Goal: Task Accomplishment & Management: Complete application form

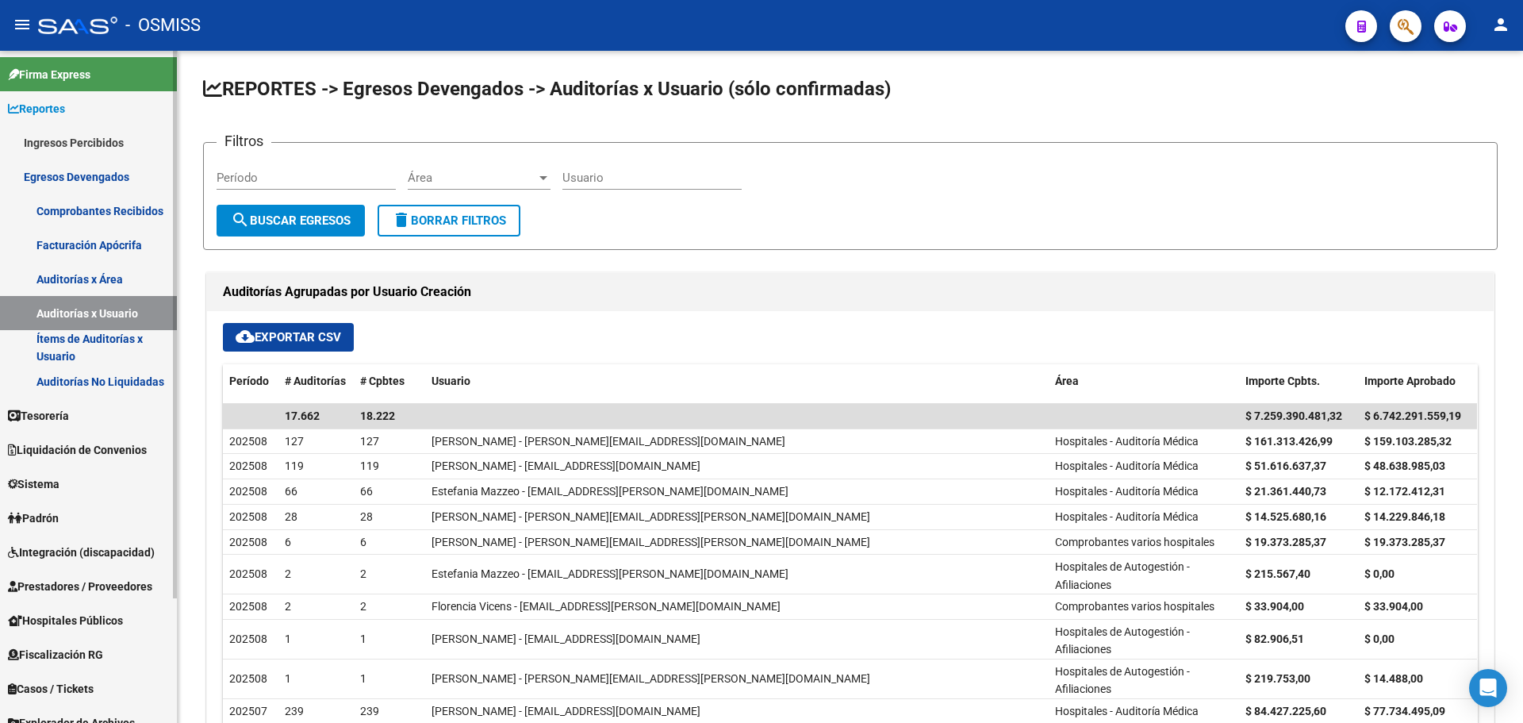
scroll to position [21, 0]
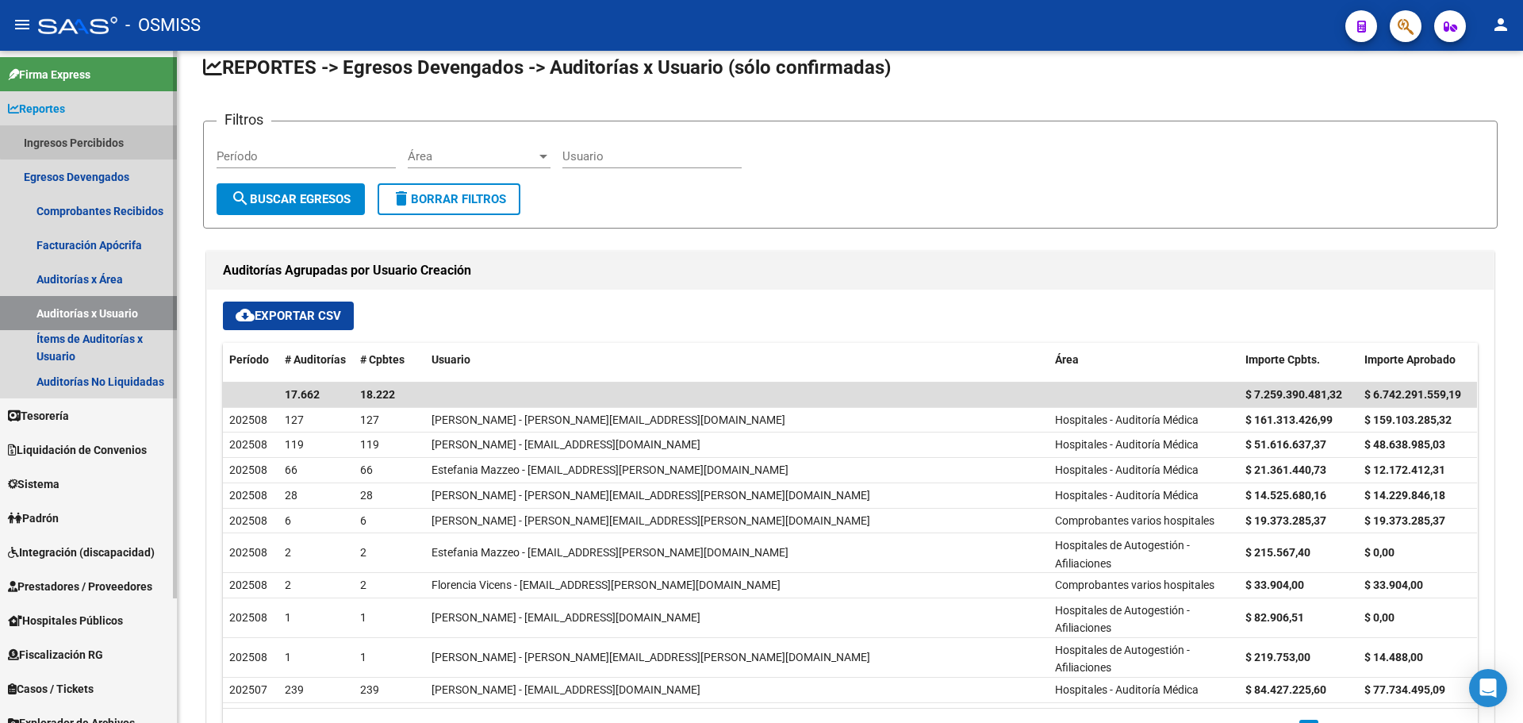
click at [102, 140] on link "Ingresos Percibidos" at bounding box center [88, 142] width 177 height 34
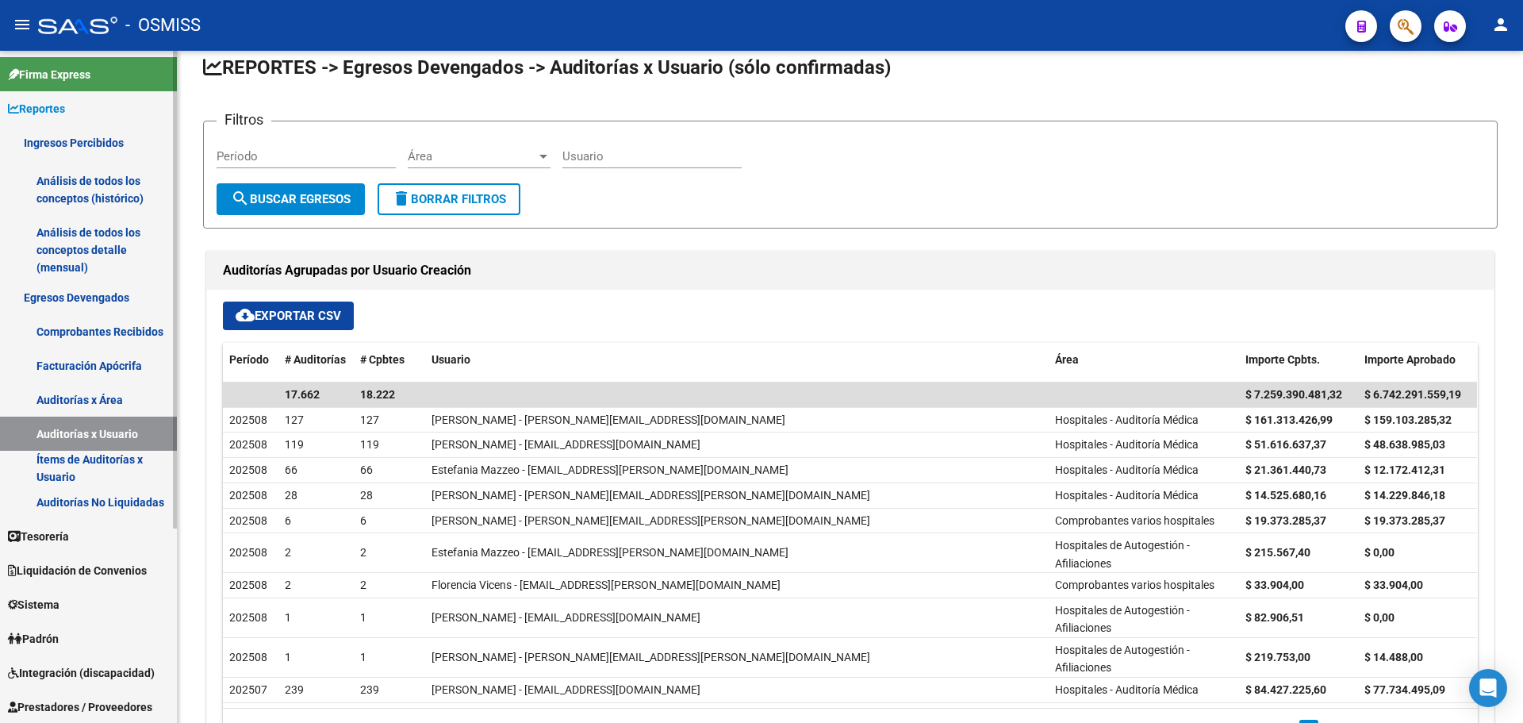
click at [102, 140] on link "Ingresos Percibidos" at bounding box center [88, 142] width 177 height 34
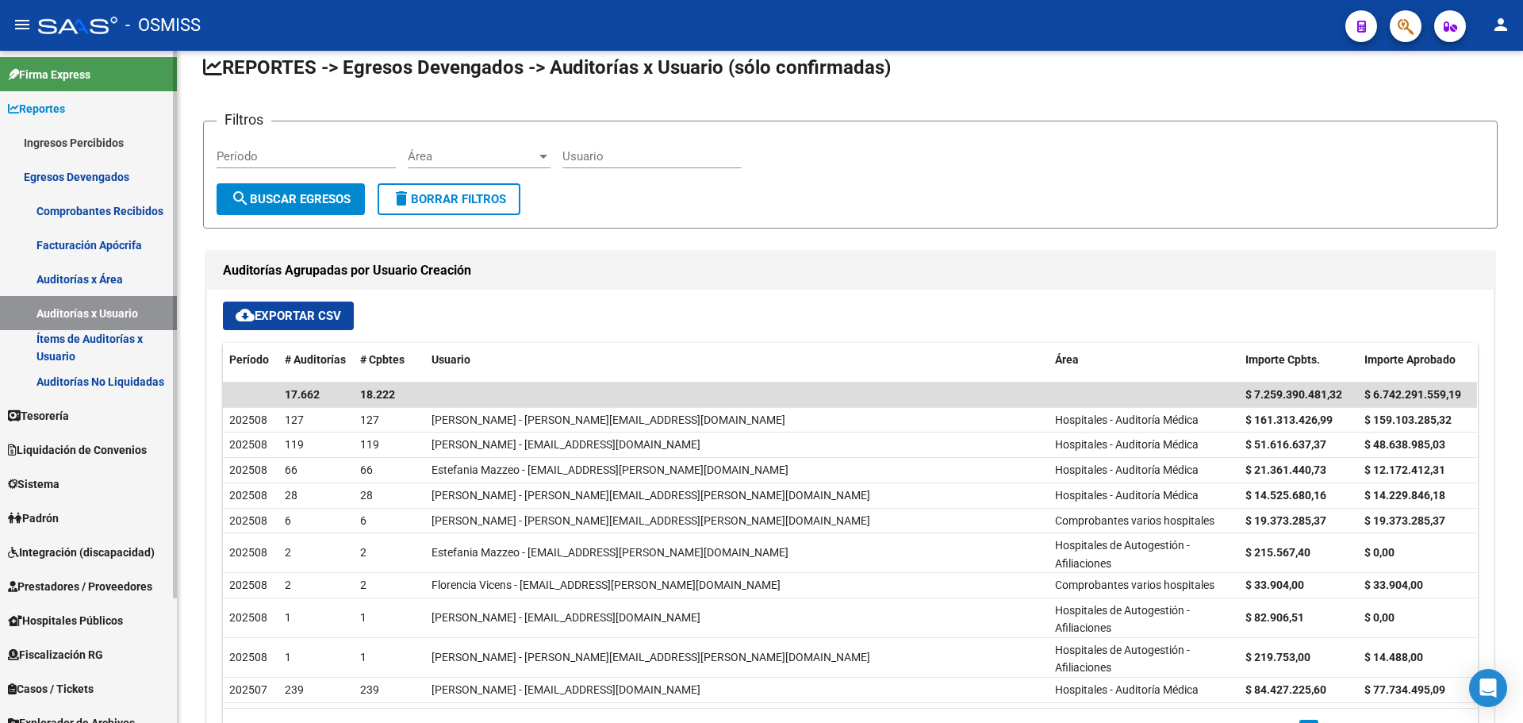
click at [83, 178] on link "Egresos Devengados" at bounding box center [88, 176] width 177 height 34
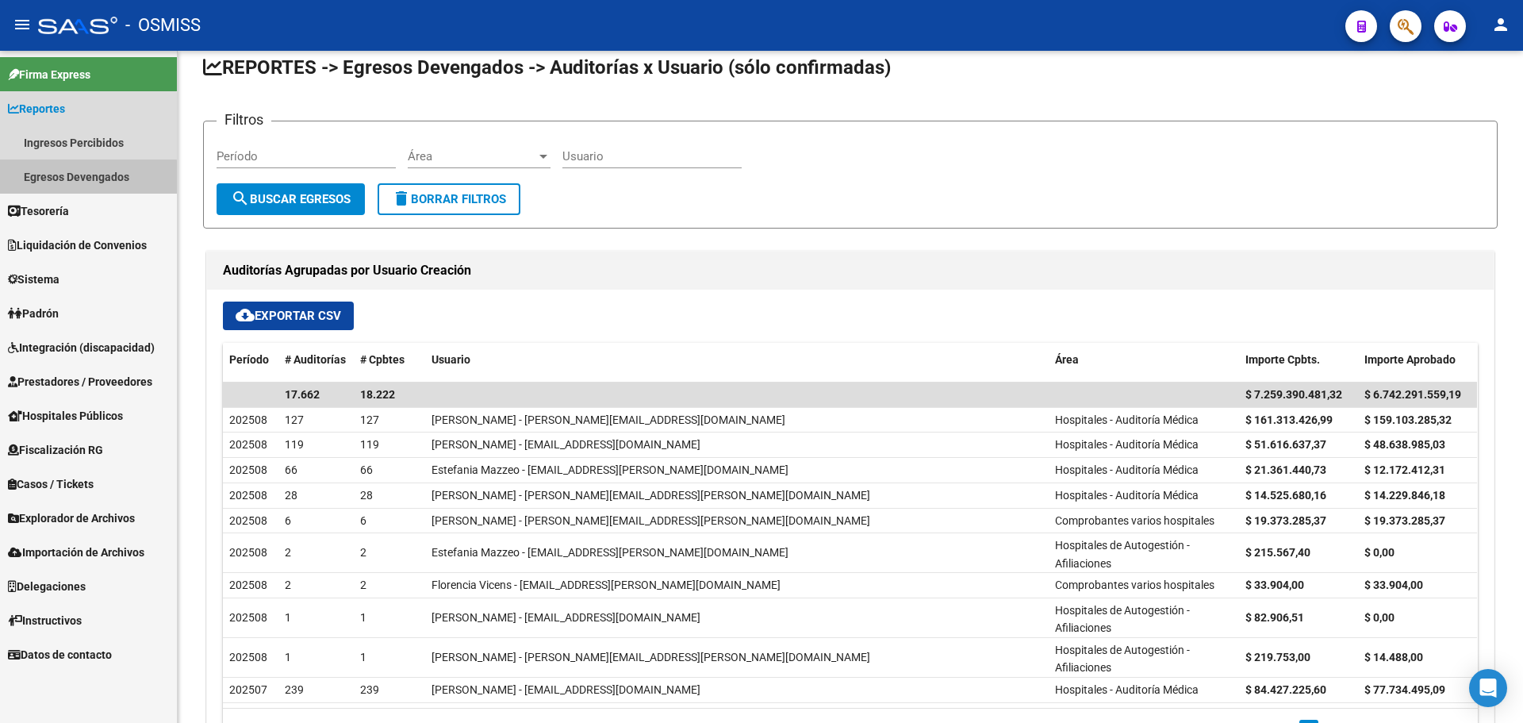
click at [83, 178] on link "Egresos Devengados" at bounding box center [88, 176] width 177 height 34
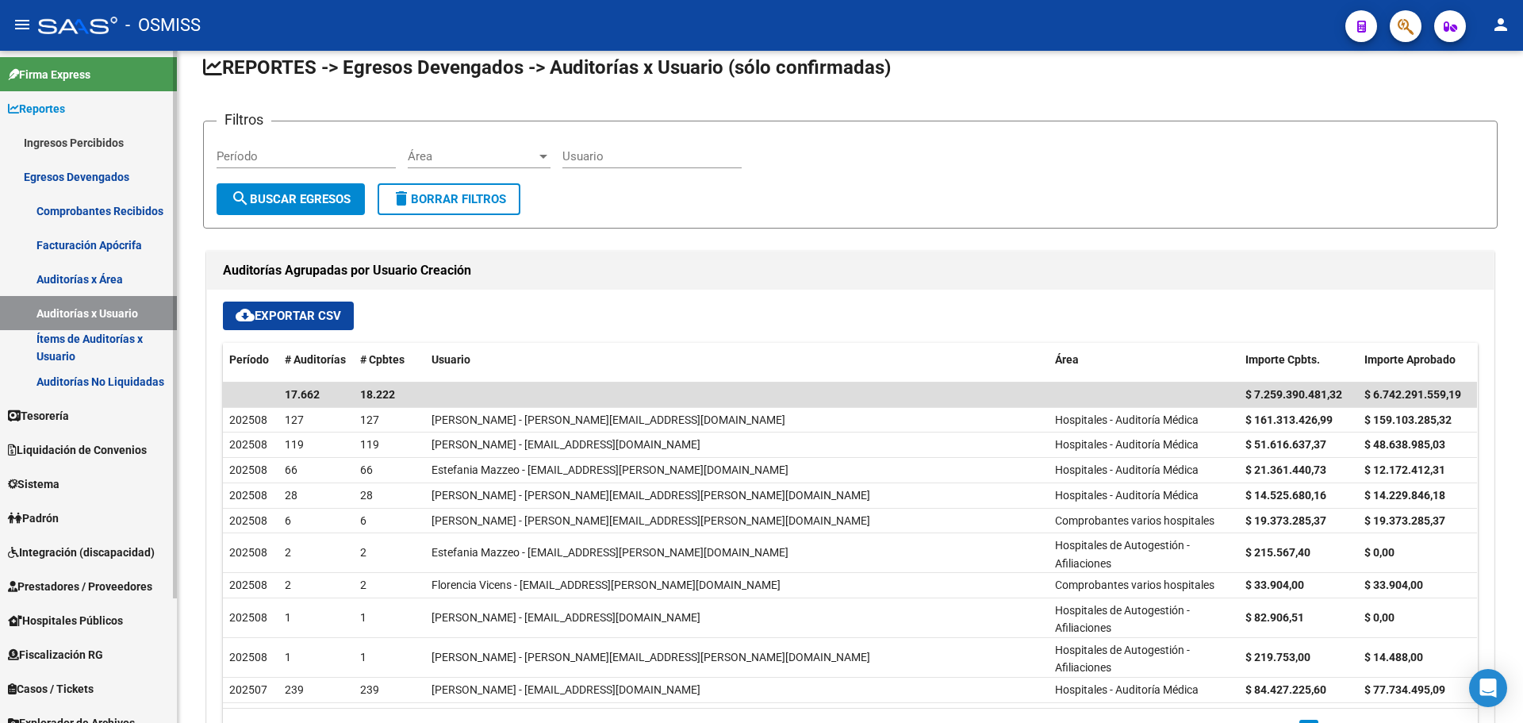
click at [83, 178] on link "Egresos Devengados" at bounding box center [88, 176] width 177 height 34
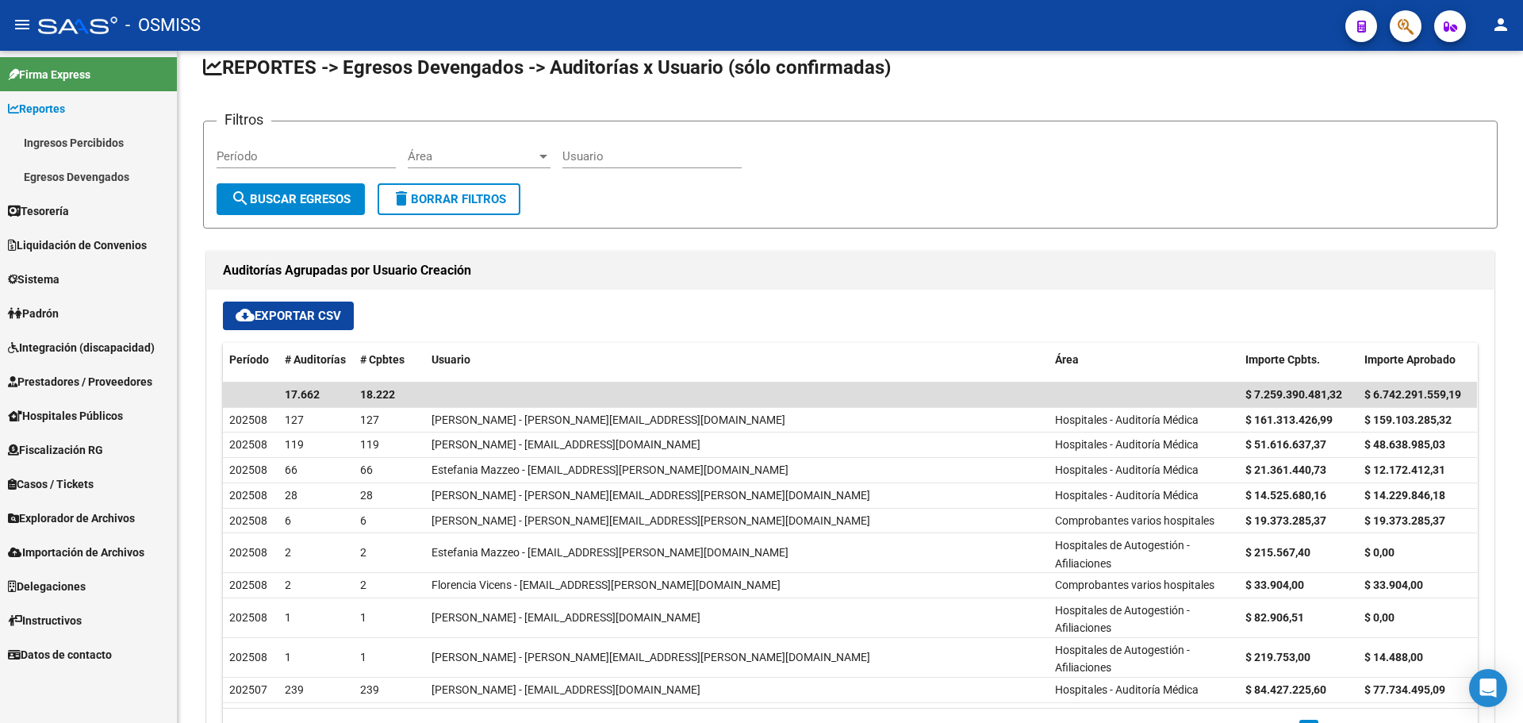
click at [62, 216] on span "Tesorería" at bounding box center [38, 210] width 61 height 17
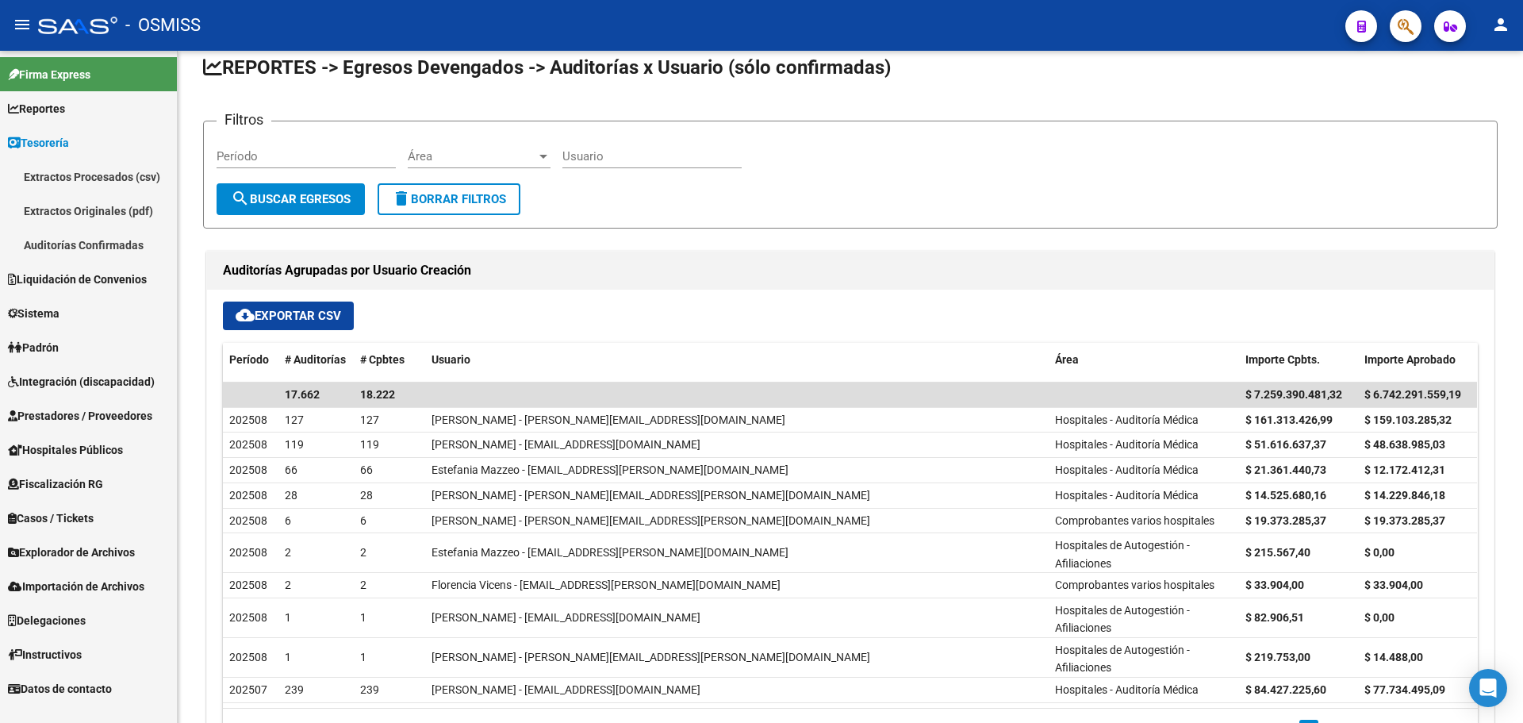
click at [66, 252] on link "Auditorías Confirmadas" at bounding box center [88, 245] width 177 height 34
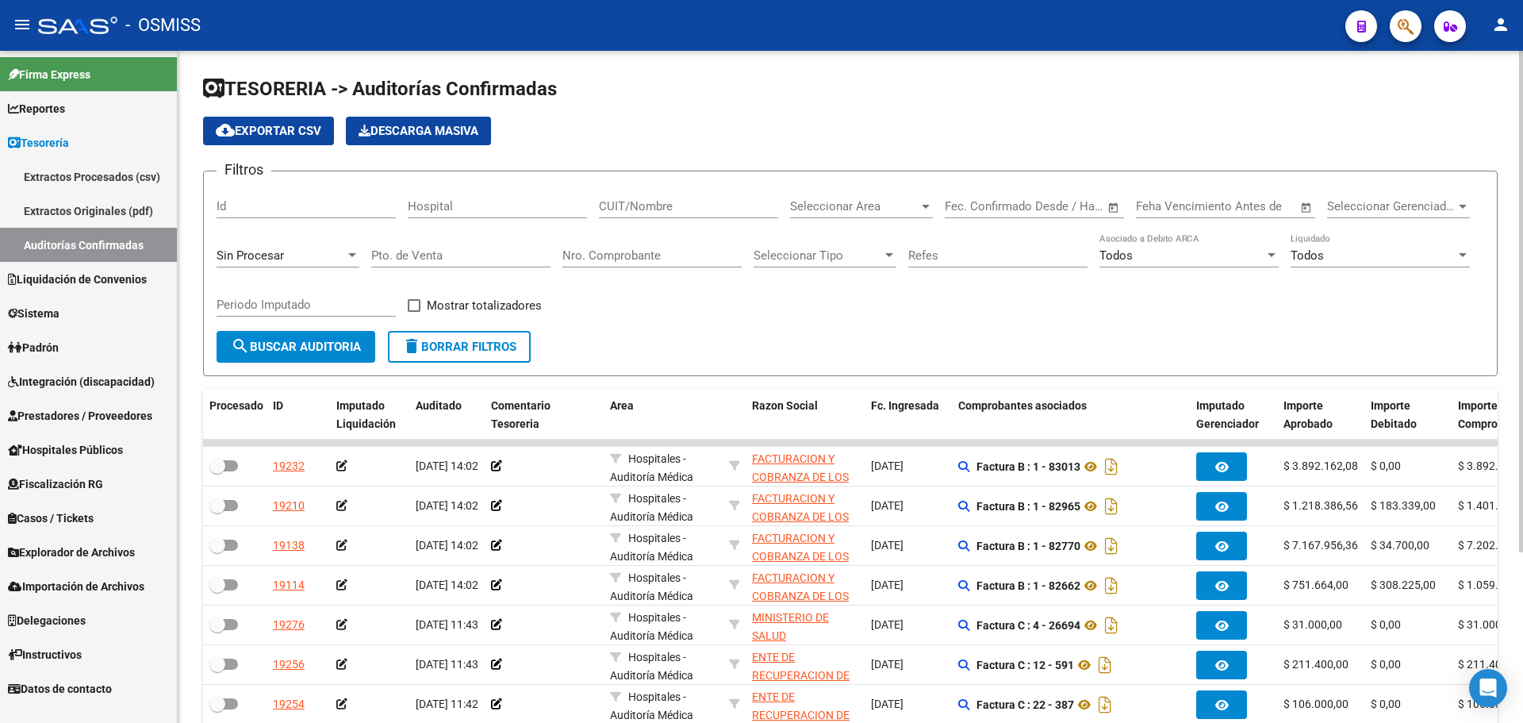
click at [693, 353] on form "Filtros Id Hospital CUIT/Nombre Seleccionar Area Seleccionar Area Start date – …" at bounding box center [850, 274] width 1295 height 206
click at [844, 213] on div "Seleccionar Area Seleccionar Area" at bounding box center [861, 201] width 143 height 34
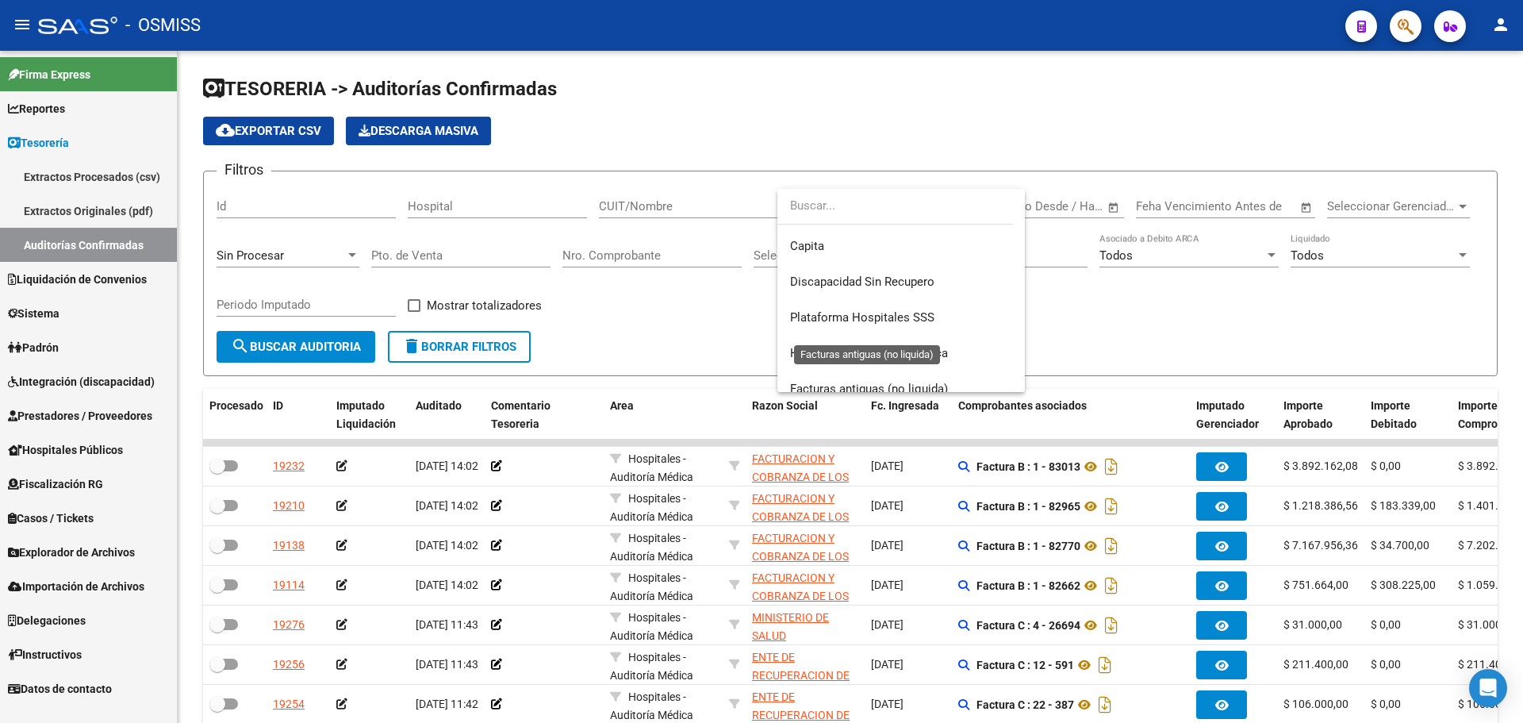
scroll to position [237, 0]
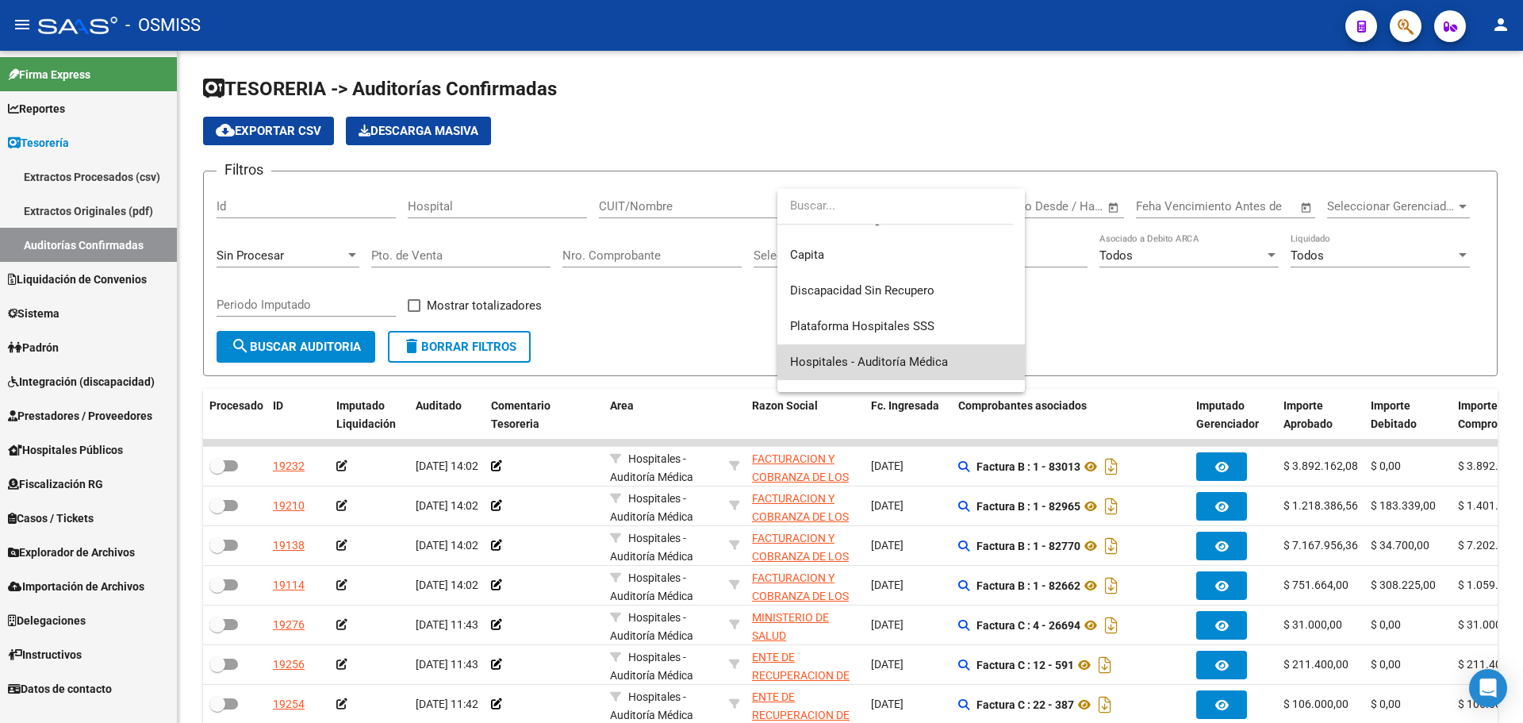
click at [941, 353] on span "Hospitales - Auditoría Médica" at bounding box center [901, 362] width 222 height 36
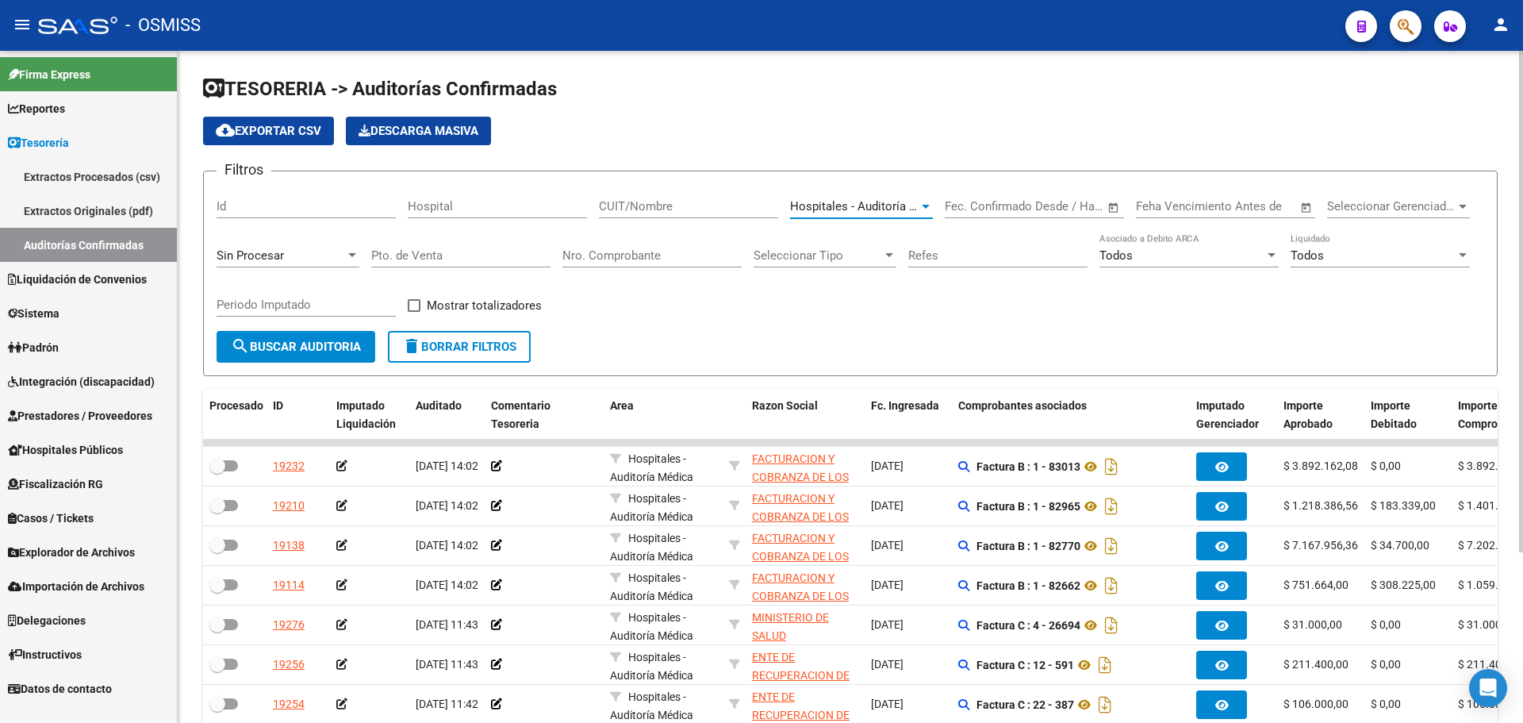
click at [272, 341] on span "search Buscar Auditoria" at bounding box center [296, 347] width 130 height 14
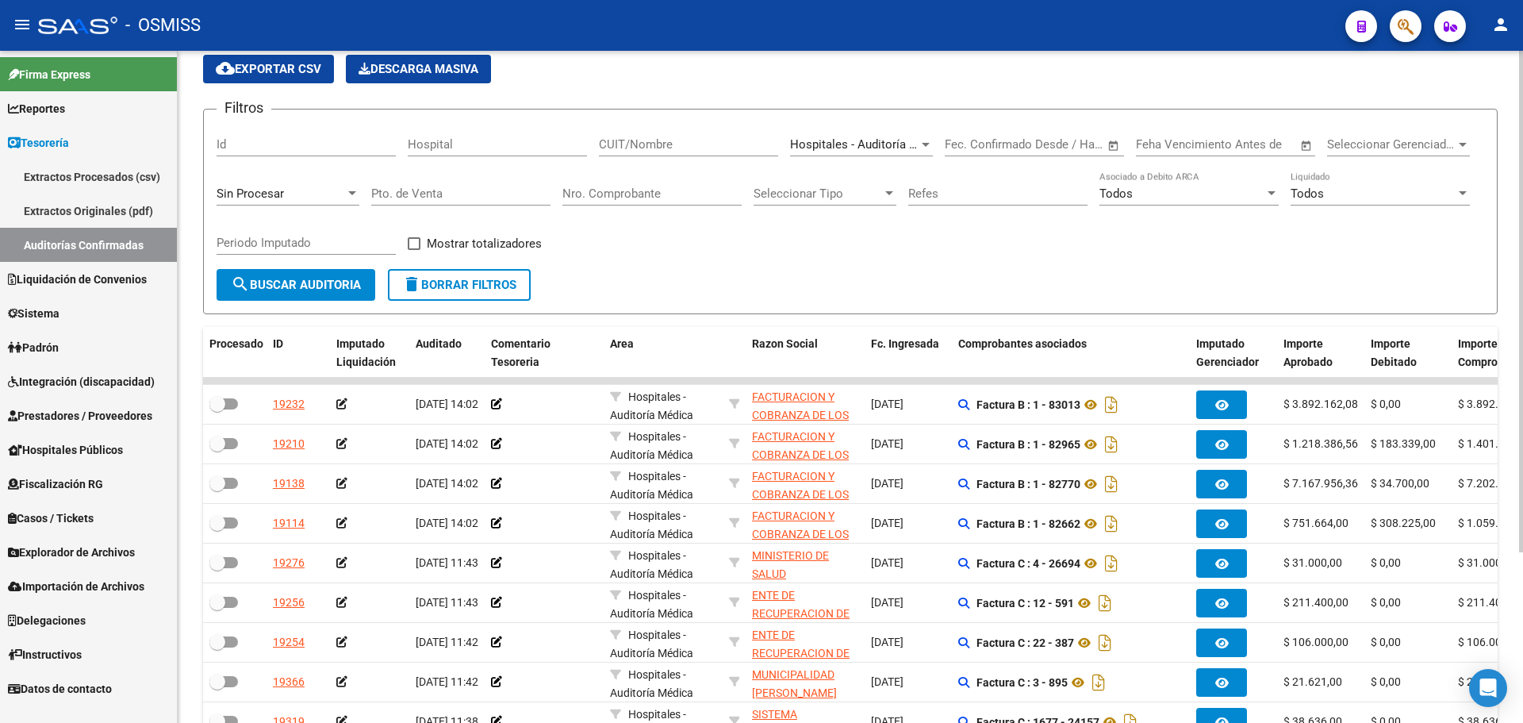
scroll to position [0, 0]
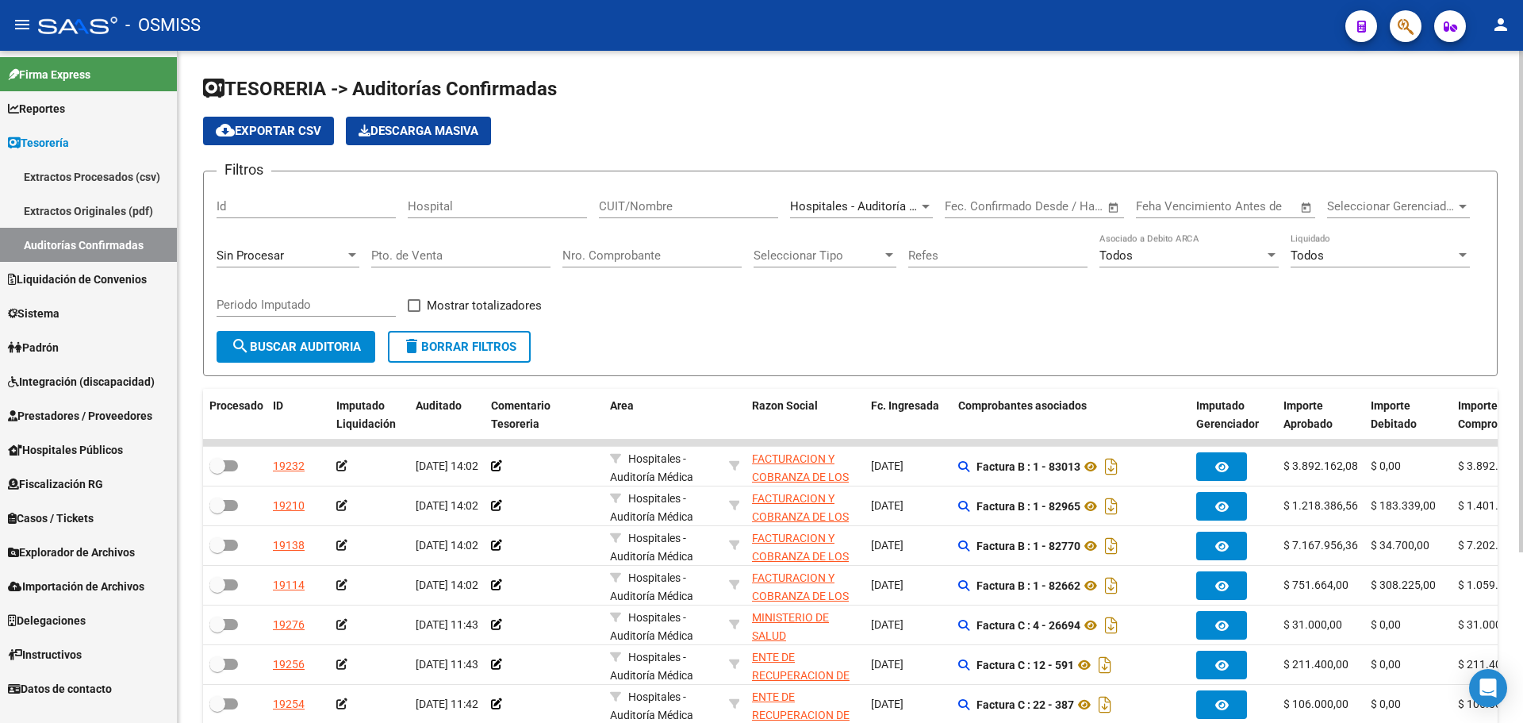
click at [290, 128] on span "cloud_download Exportar CSV" at bounding box center [269, 131] width 106 height 14
click at [719, 340] on form "Filtros Id Hospital CUIT/Nombre Hospitales - Auditoría Médica Seleccionar Area …" at bounding box center [850, 274] width 1295 height 206
click at [642, 329] on div "Filtros Id Hospital CUIT/Nombre Hospitales - Auditoría Médica Seleccionar Area …" at bounding box center [851, 257] width 1268 height 147
click at [1417, 17] on button "button" at bounding box center [1406, 26] width 32 height 32
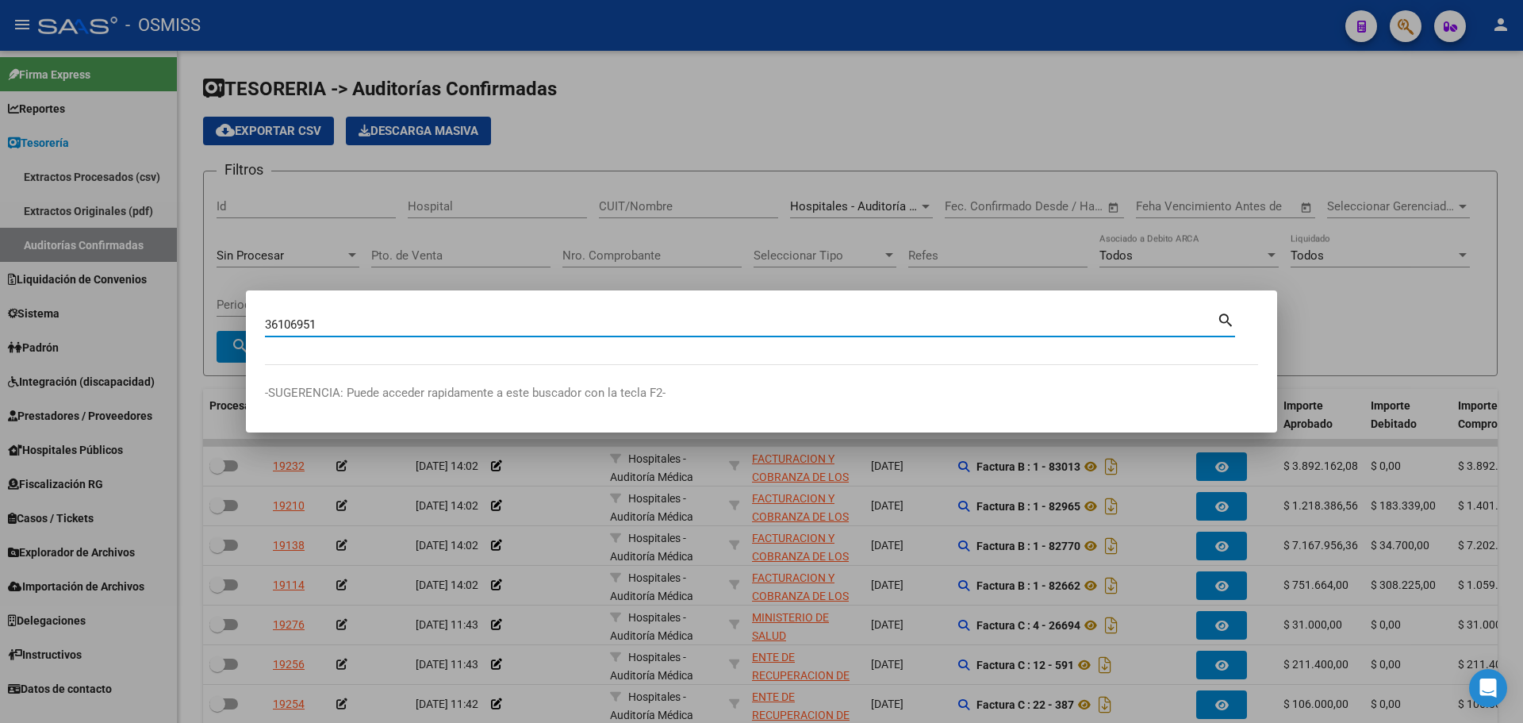
type input "36106951"
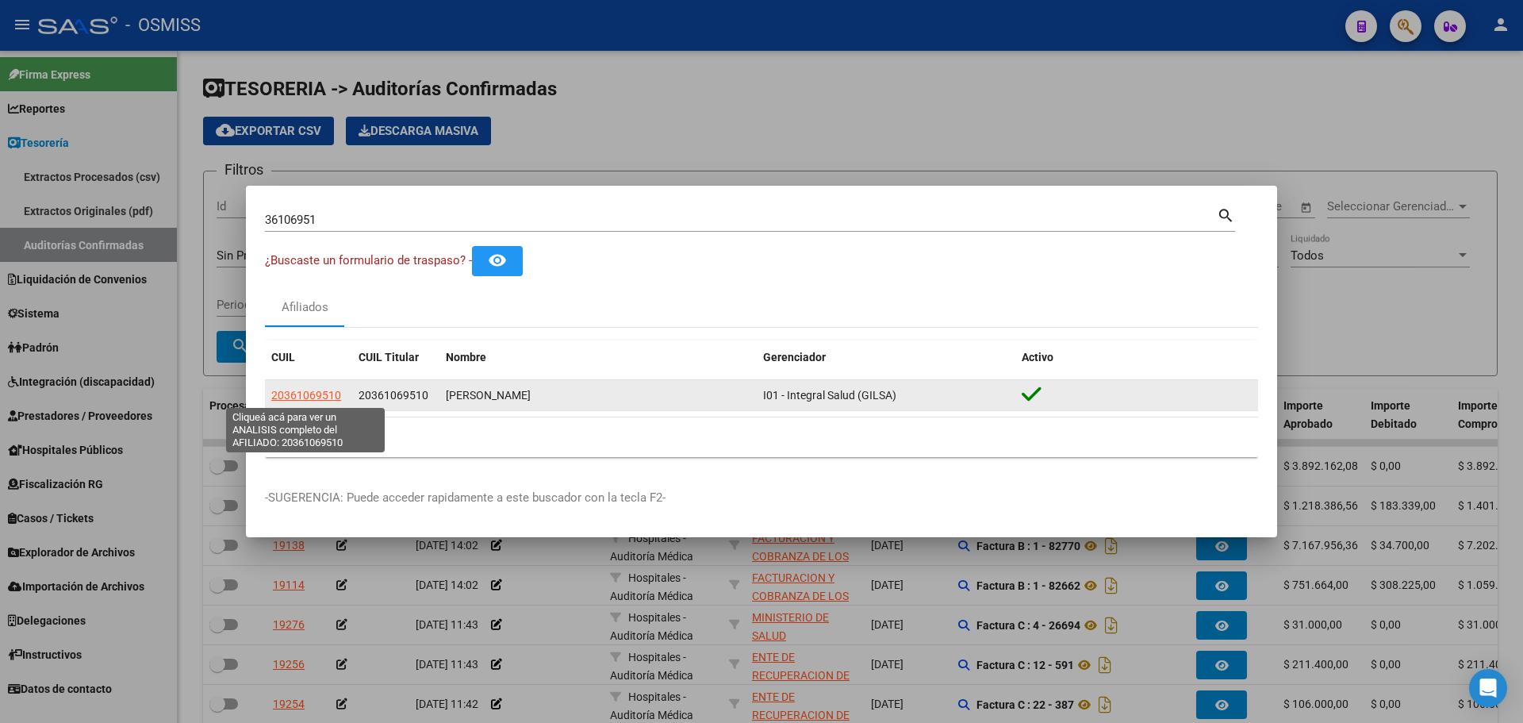
click at [320, 393] on span "20361069510" at bounding box center [306, 395] width 70 height 13
type textarea "20361069510"
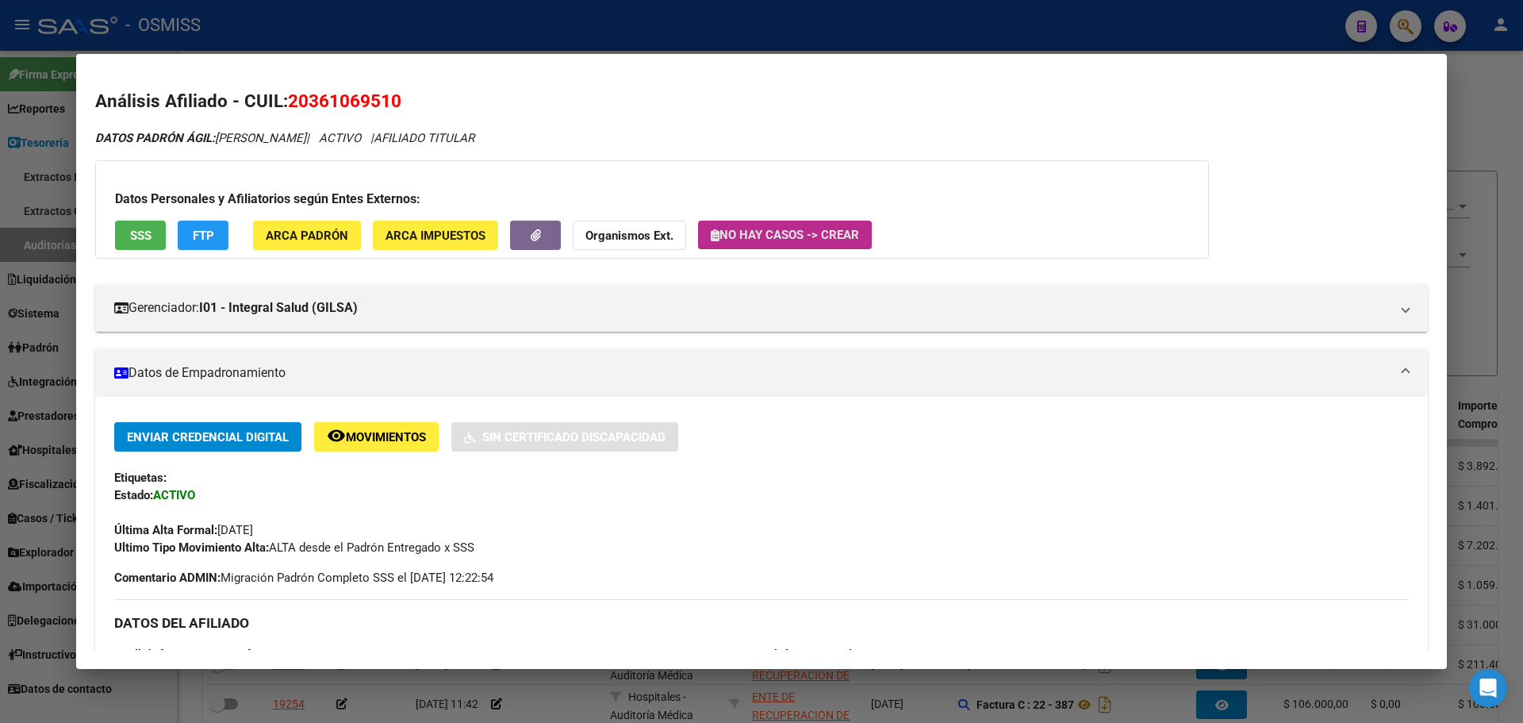
click at [768, 233] on span "No hay casos -> Crear" at bounding box center [785, 235] width 148 height 14
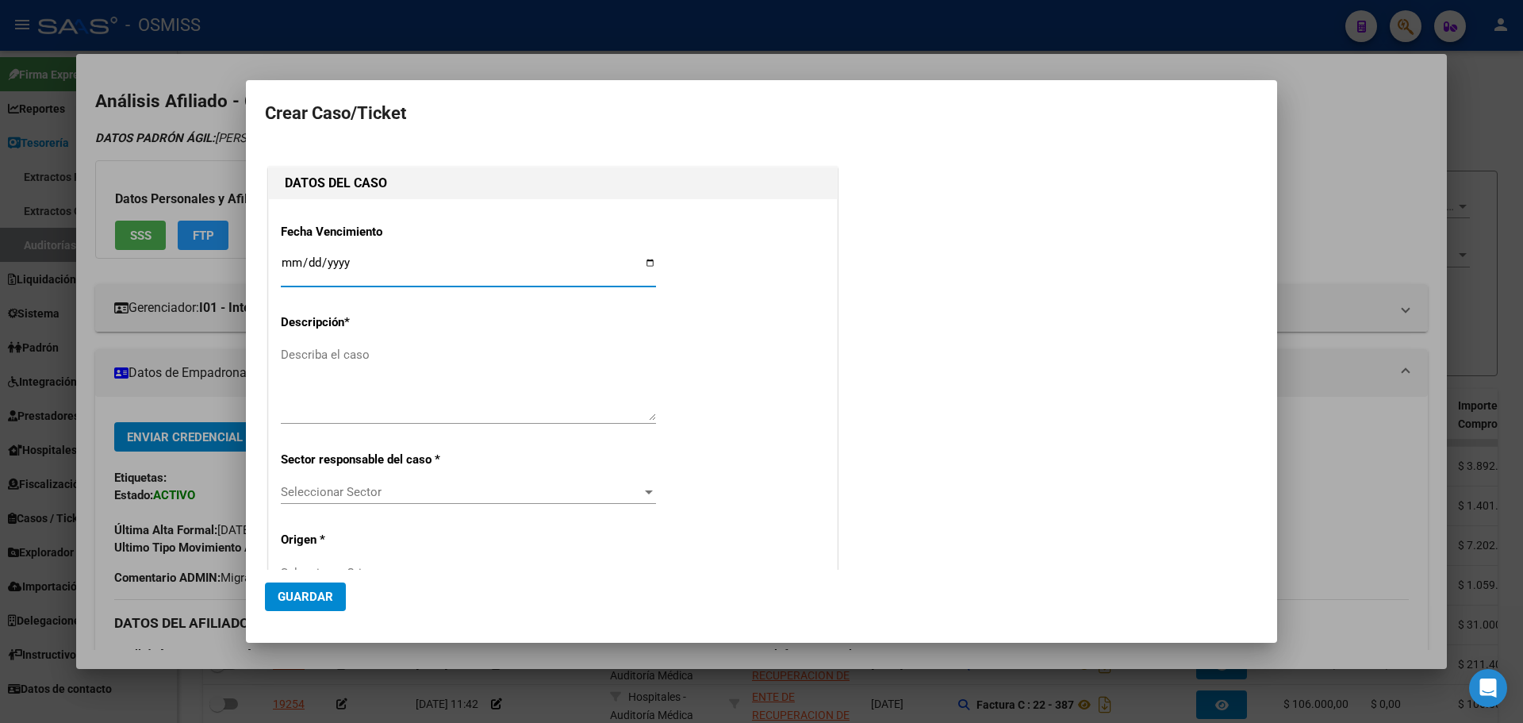
type input "20-36106951-0"
type input "[PERSON_NAME]"
click at [644, 266] on input "Ingresar fecha" at bounding box center [468, 268] width 375 height 25
type input "[DATE]"
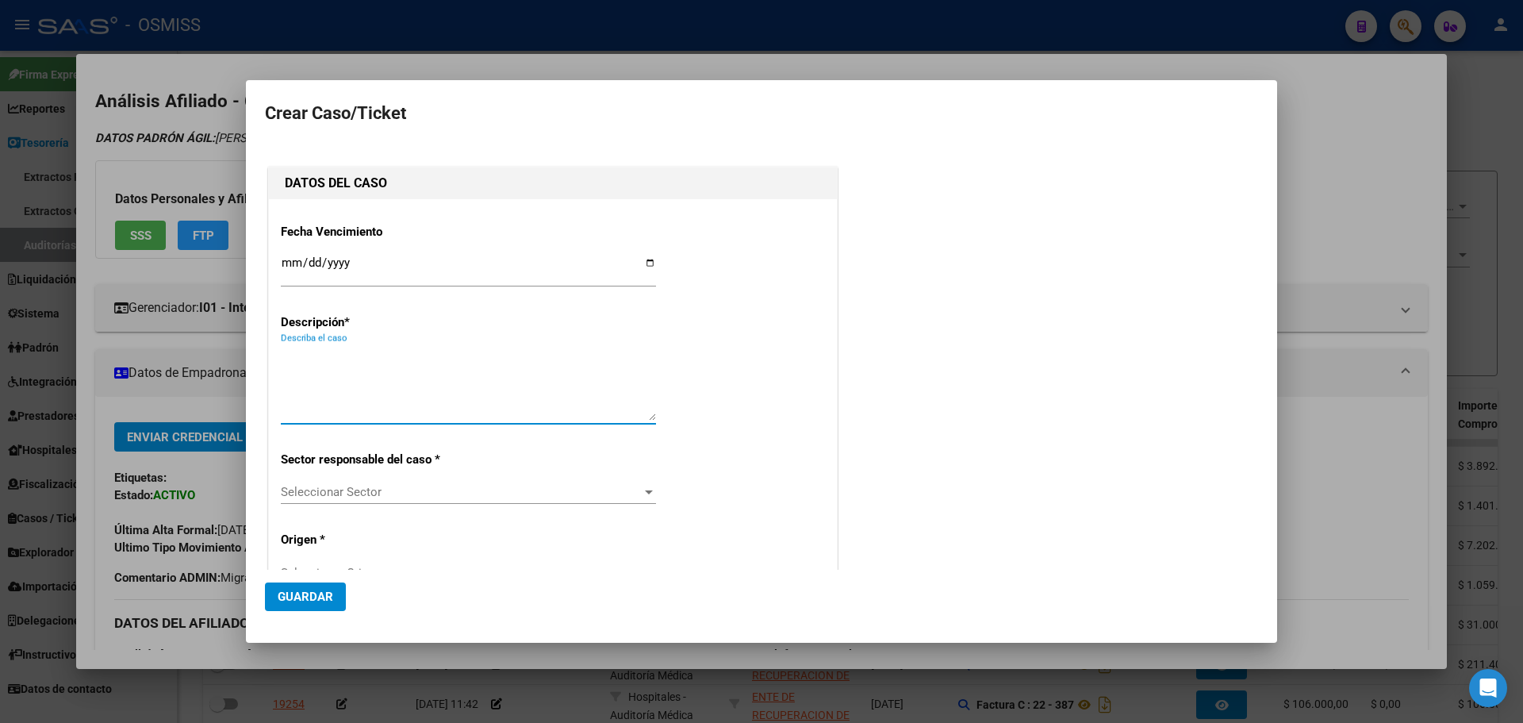
click at [352, 393] on textarea "Describa el caso" at bounding box center [468, 383] width 375 height 75
type textarea "NOTIFICACION DE INTERNACION"
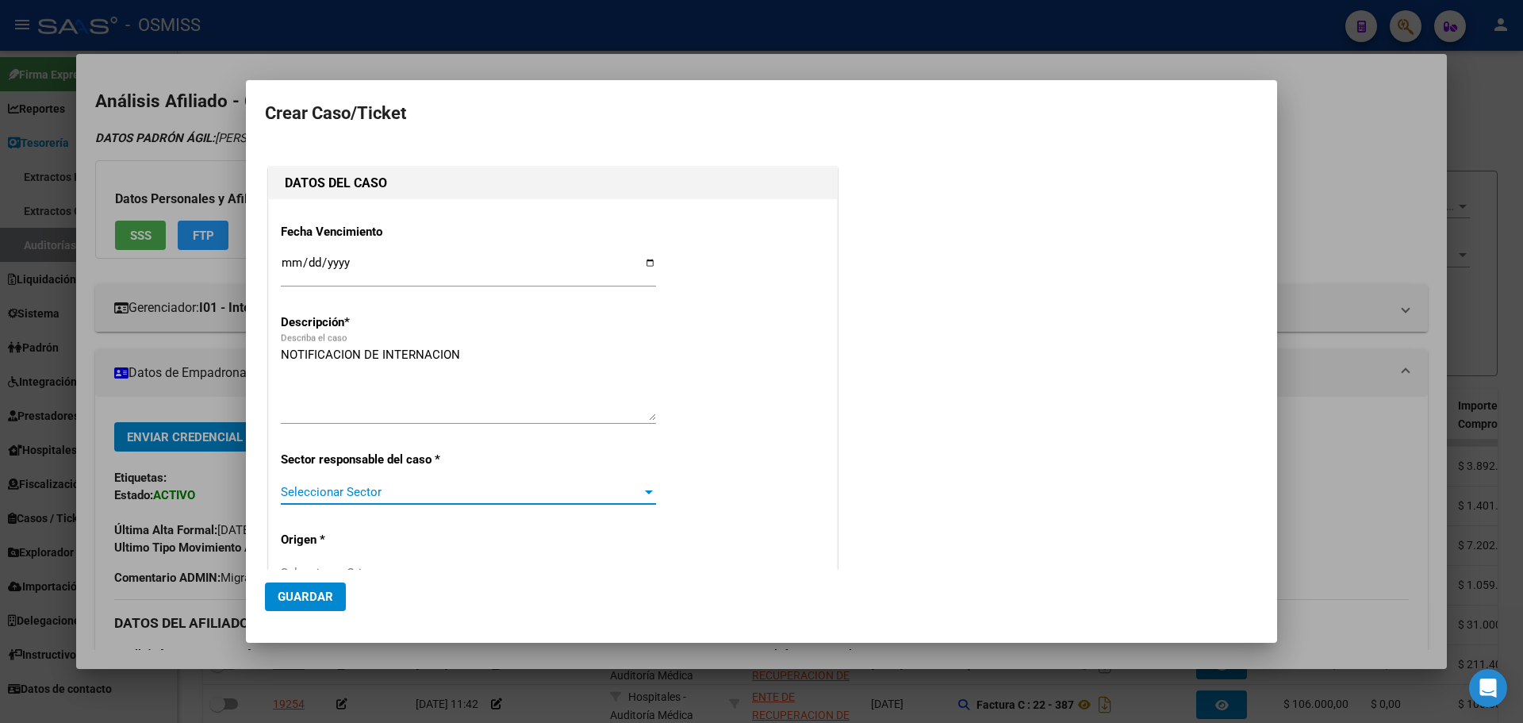
click at [359, 495] on span "Seleccionar Sector" at bounding box center [461, 492] width 361 height 14
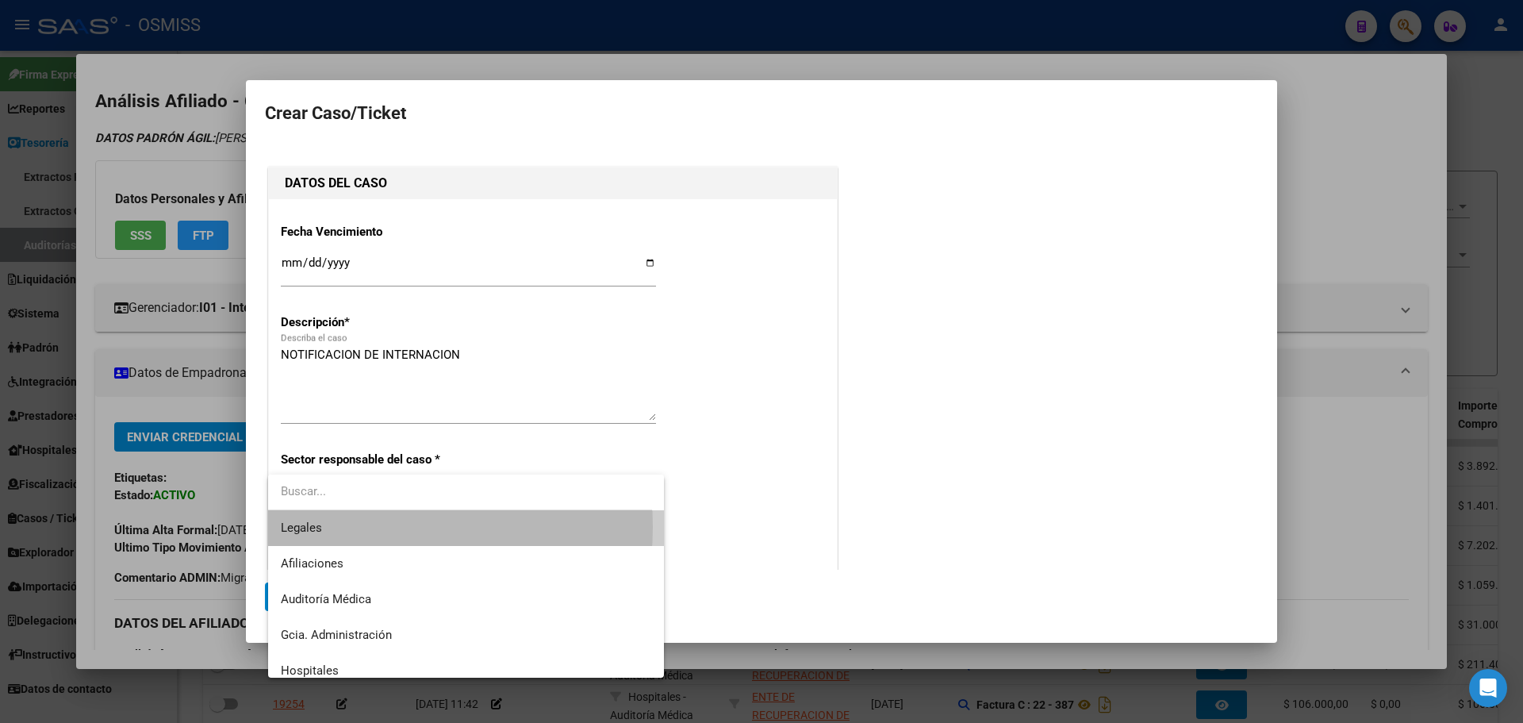
click at [344, 527] on span "Legales" at bounding box center [466, 528] width 371 height 36
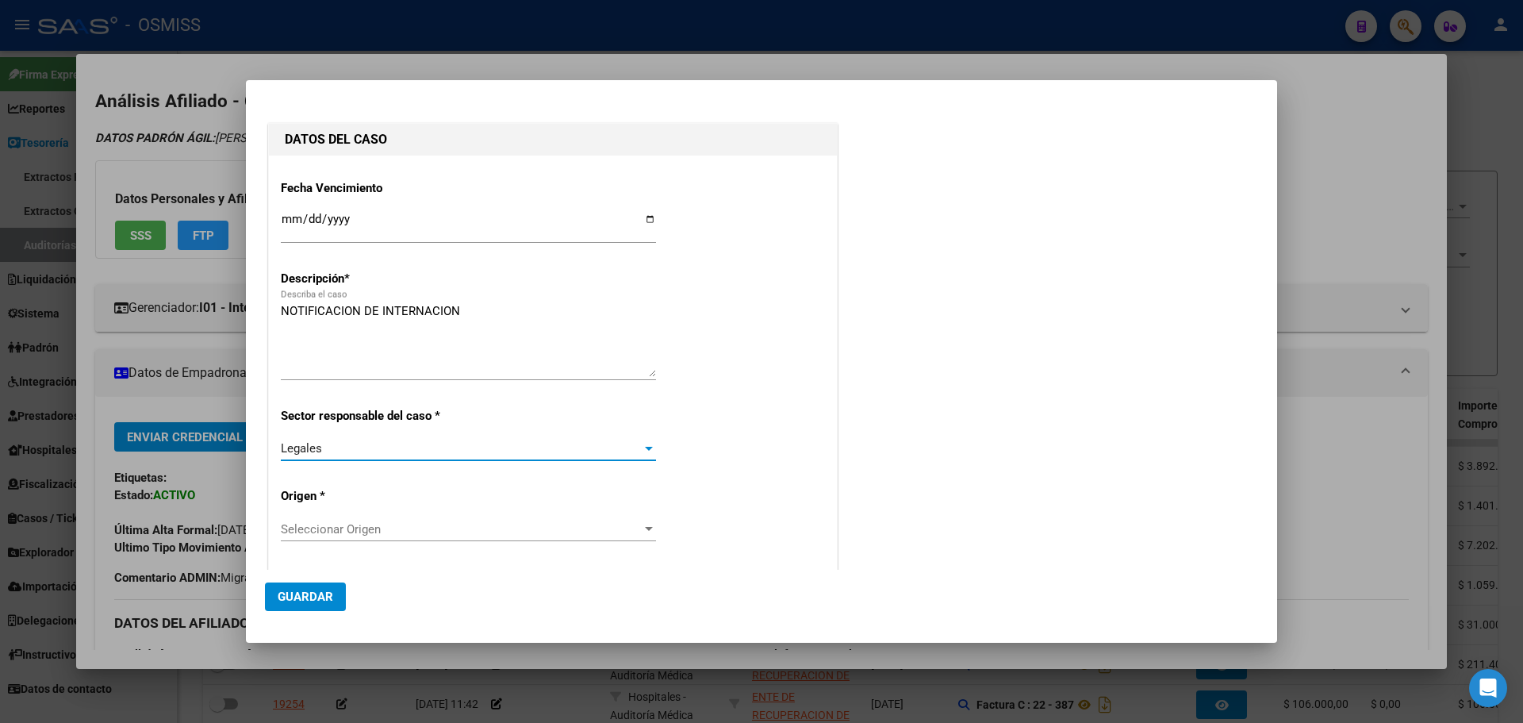
scroll to position [79, 0]
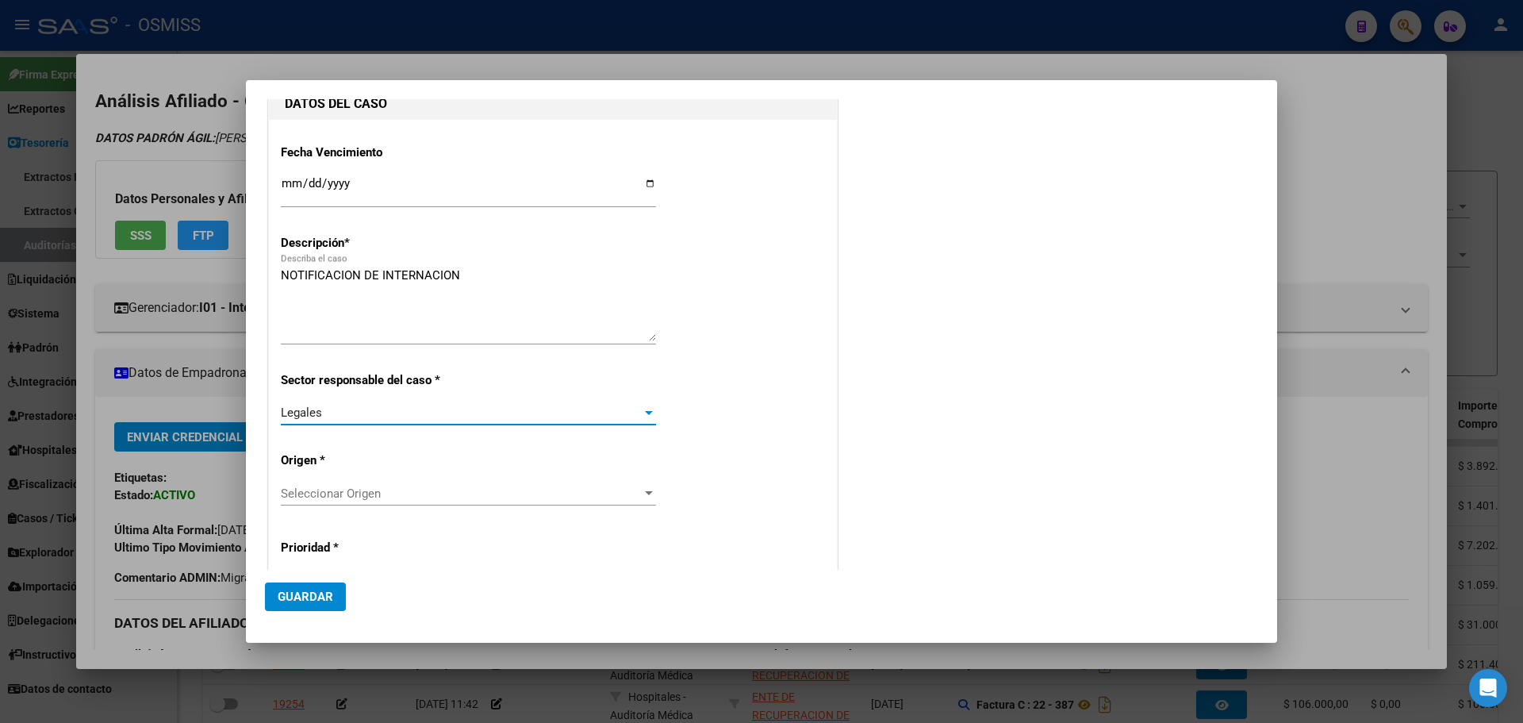
click at [385, 488] on span "Seleccionar Origen" at bounding box center [461, 493] width 361 height 14
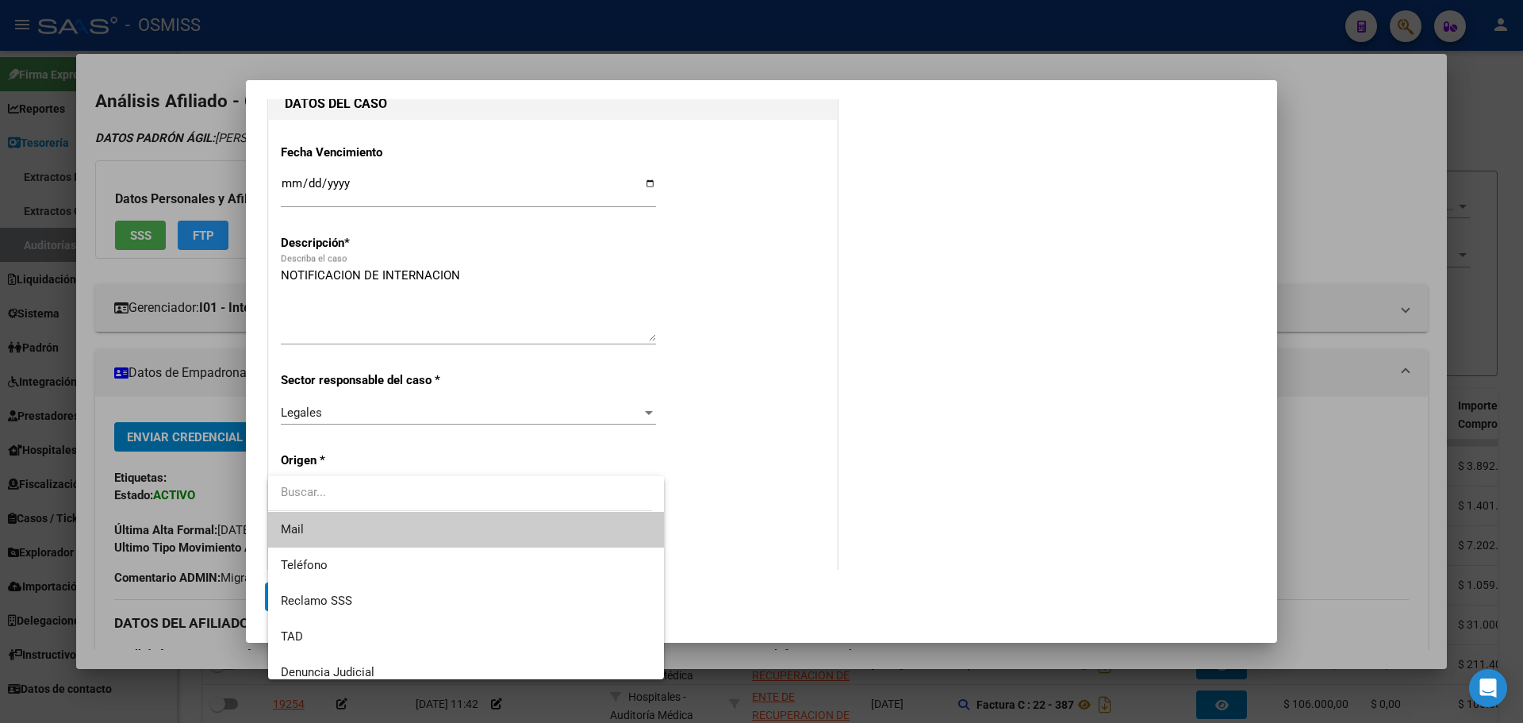
scroll to position [159, 0]
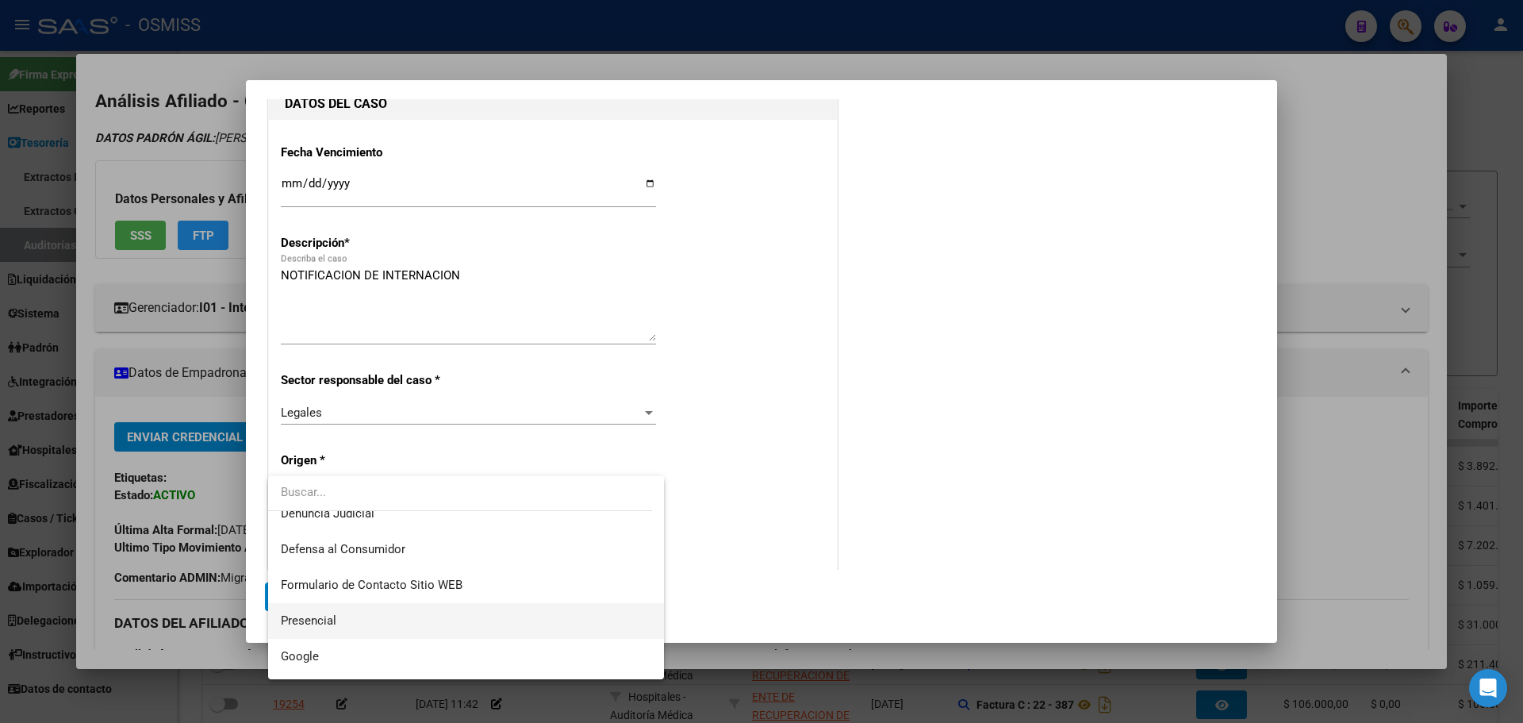
click at [386, 607] on span "Presencial" at bounding box center [466, 621] width 371 height 36
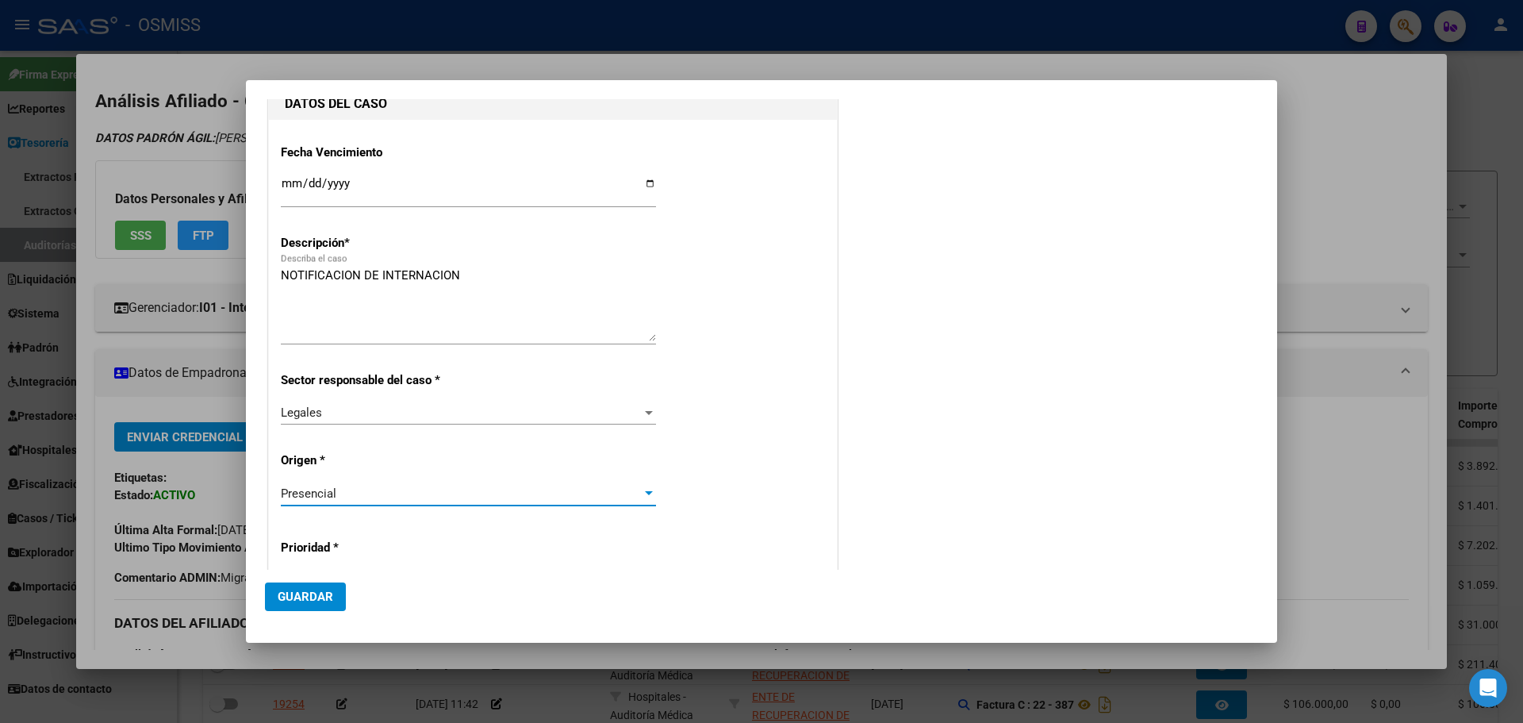
scroll to position [317, 0]
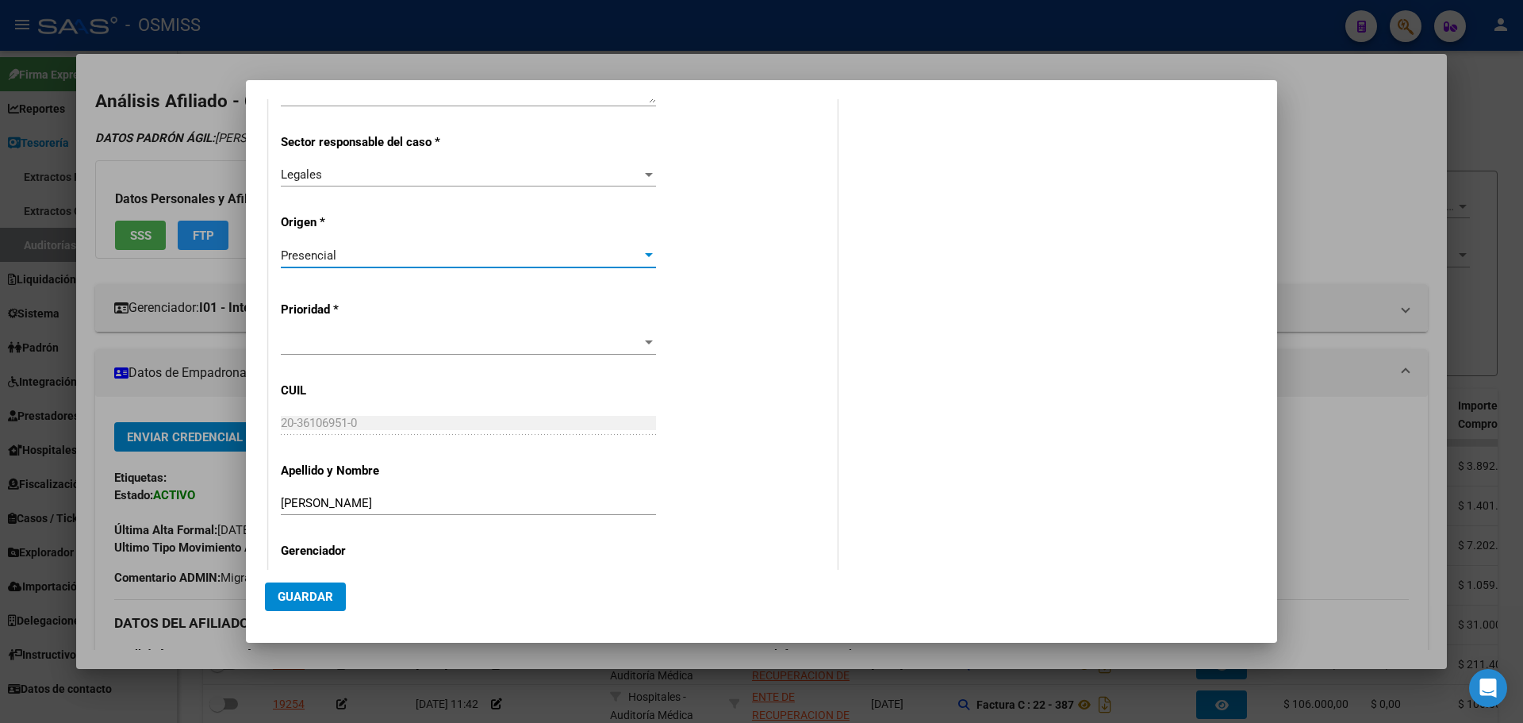
click at [425, 344] on span at bounding box center [461, 343] width 361 height 14
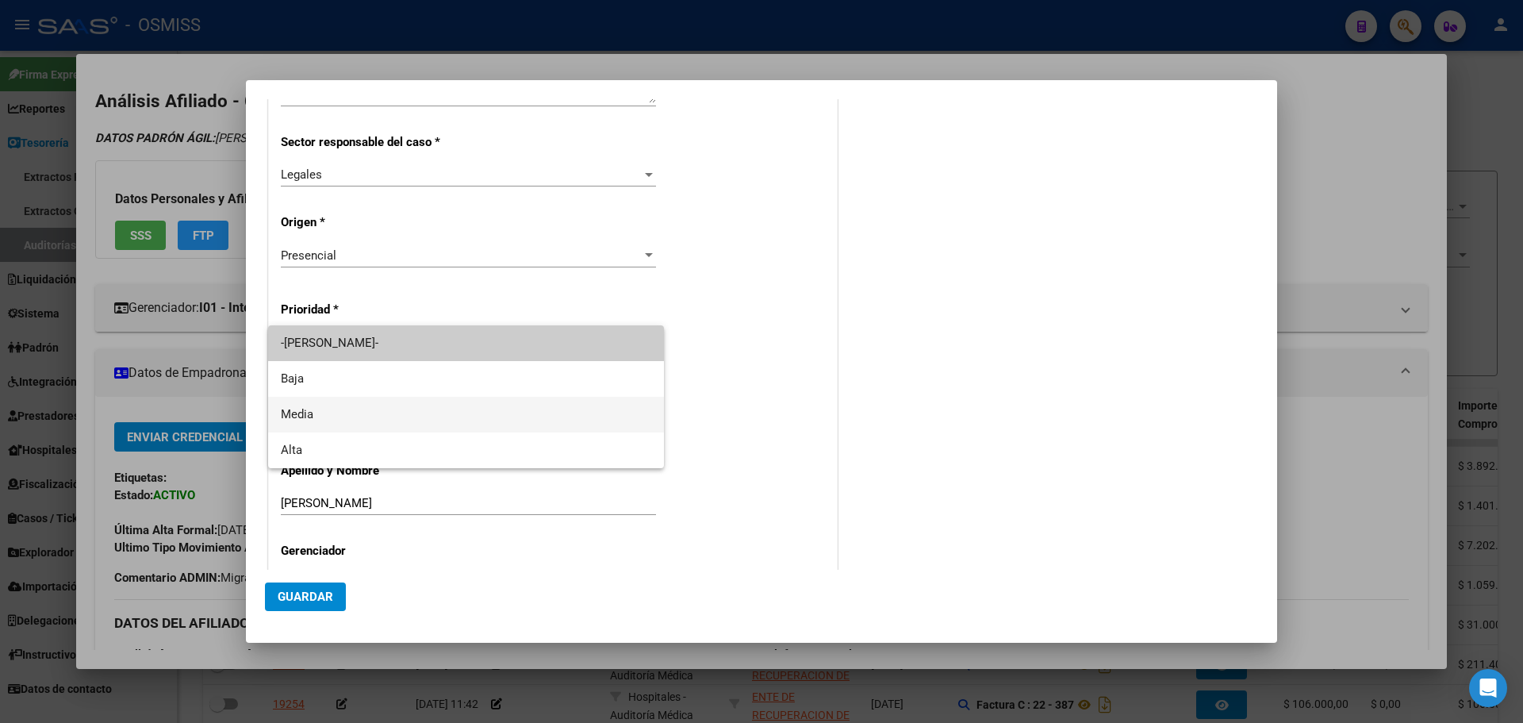
click at [400, 409] on span "Media" at bounding box center [466, 415] width 371 height 36
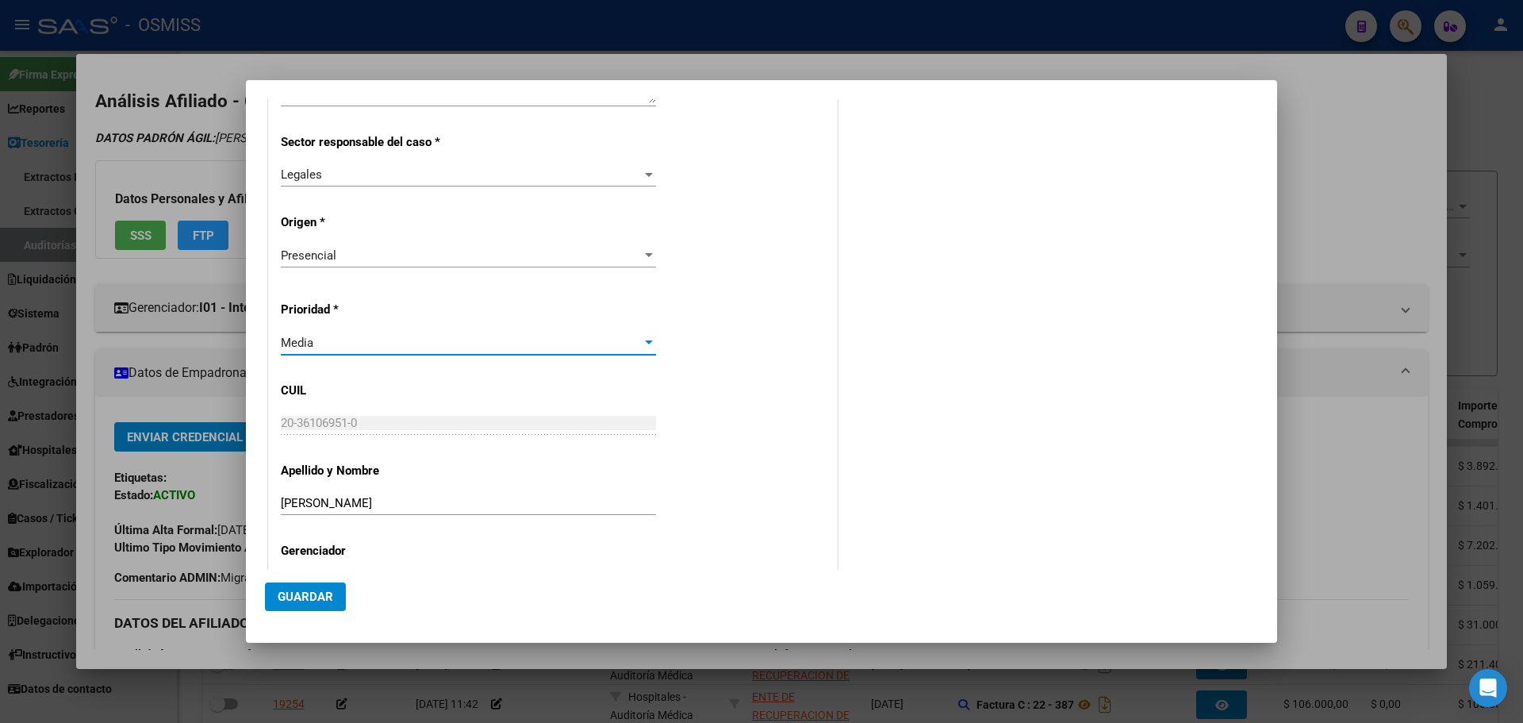
click at [753, 409] on div "Fecha Vencimiento [DATE] Ingresar fecha Descripción * NOTIFICACION DE INTERNACI…" at bounding box center [553, 252] width 544 height 717
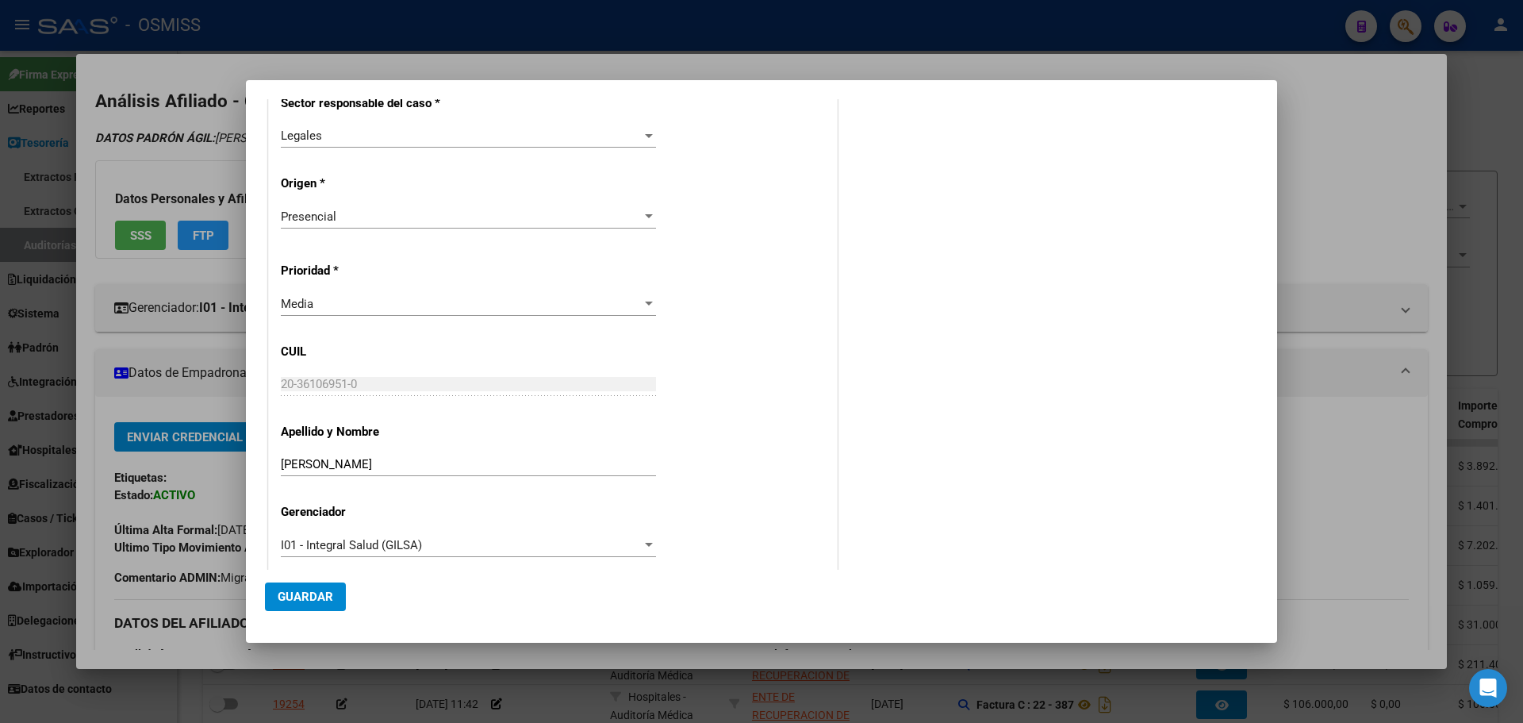
scroll to position [374, 0]
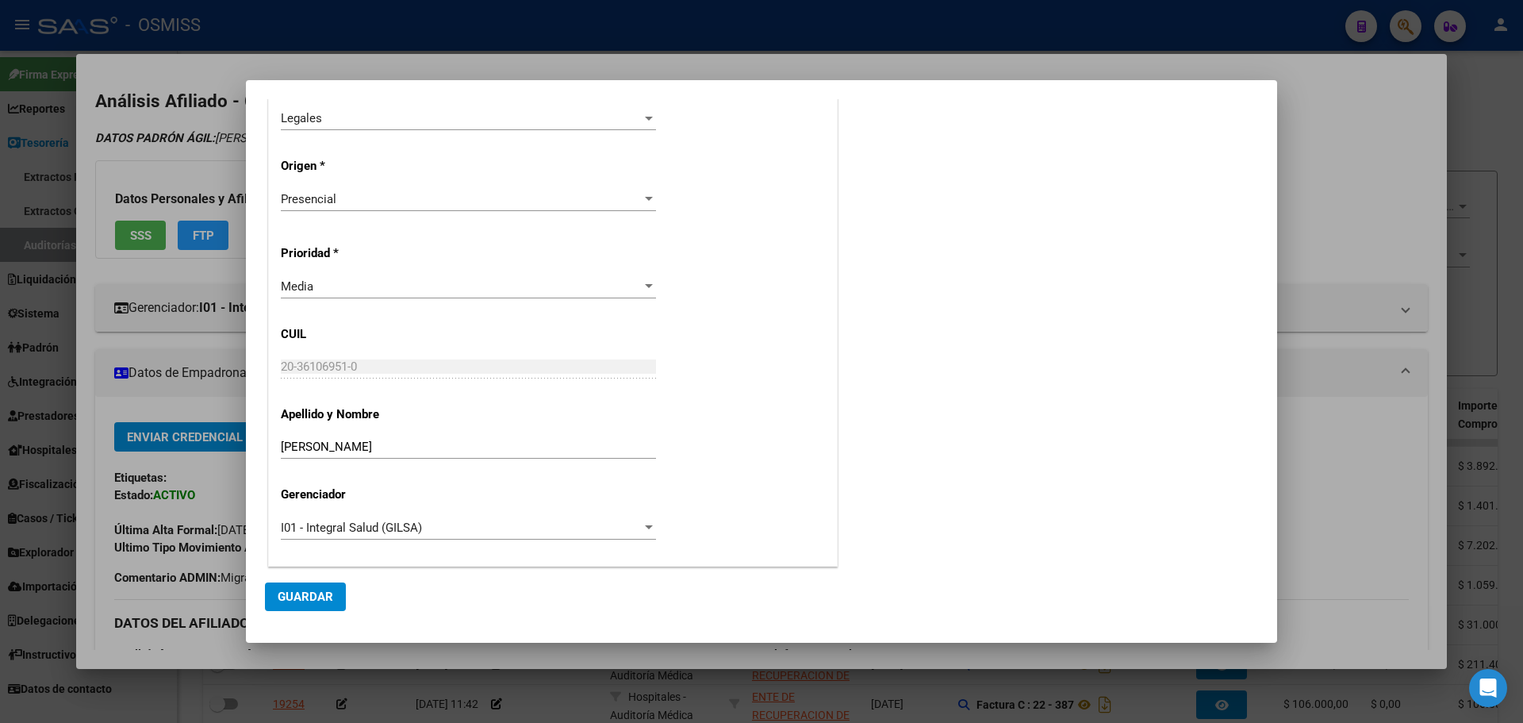
click at [309, 597] on span "Guardar" at bounding box center [306, 597] width 56 height 14
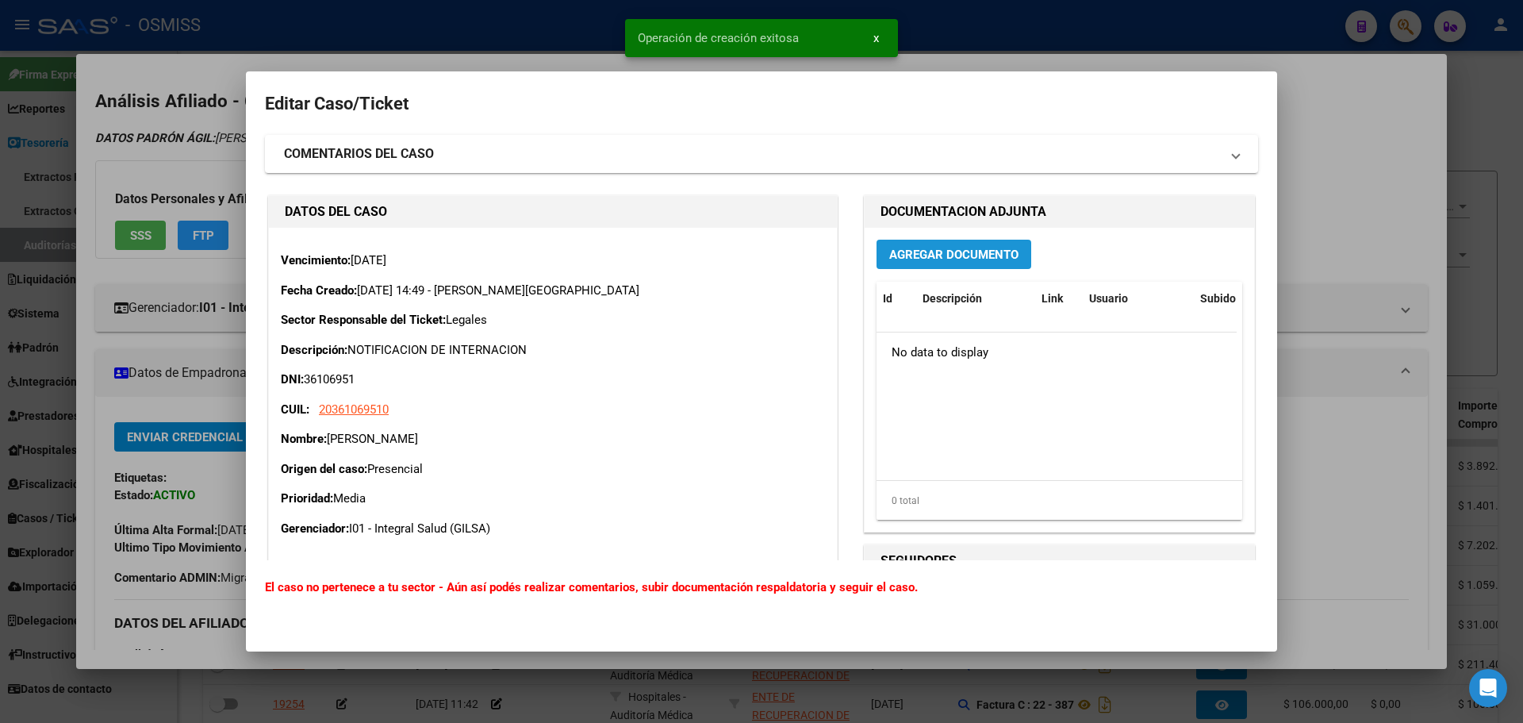
click at [955, 259] on span "Agregar Documento" at bounding box center [953, 255] width 129 height 14
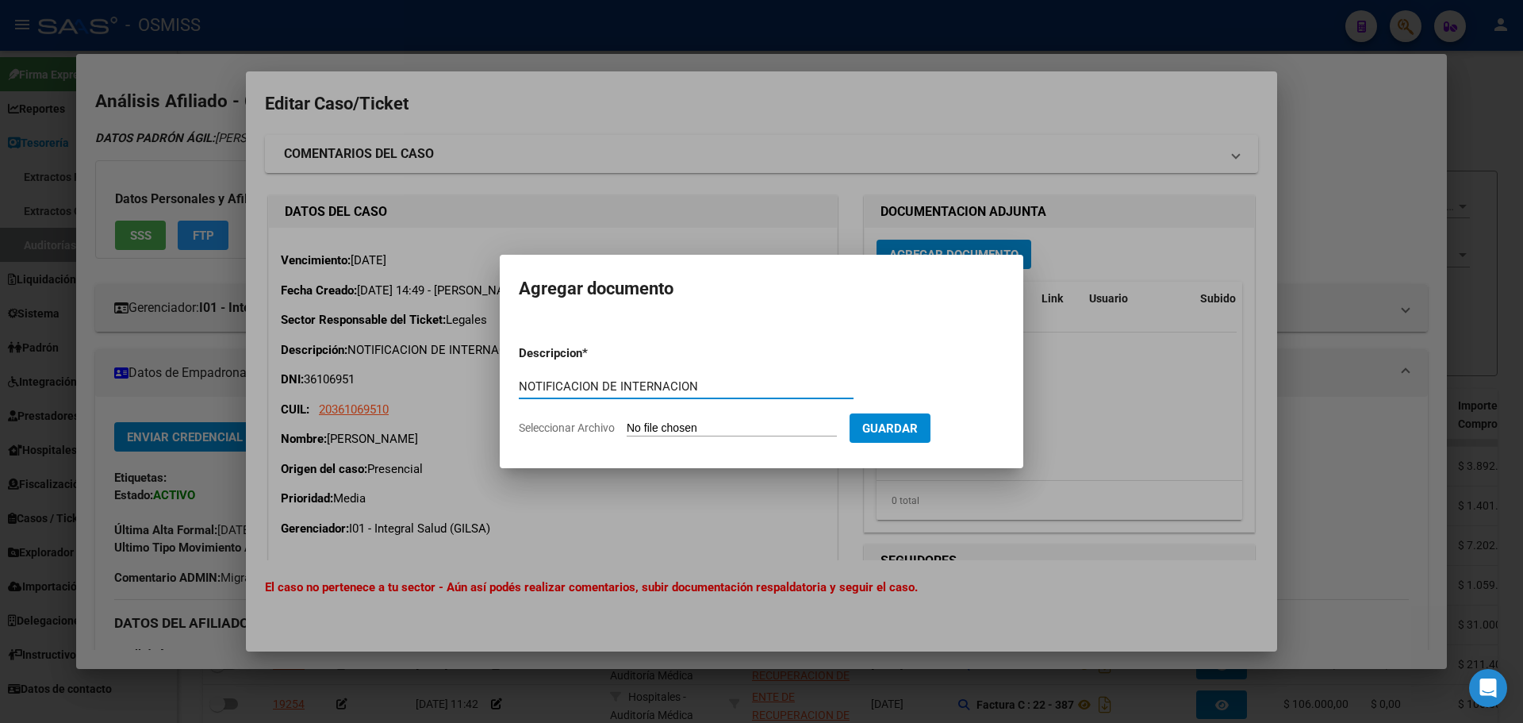
type input "NOTIFICACION DE INTERNACION"
click at [690, 432] on input "Seleccionar Archivo" at bounding box center [732, 428] width 210 height 15
type input "C:\fakepath\Scan_2025_08_19_14_46_56_911.pdf"
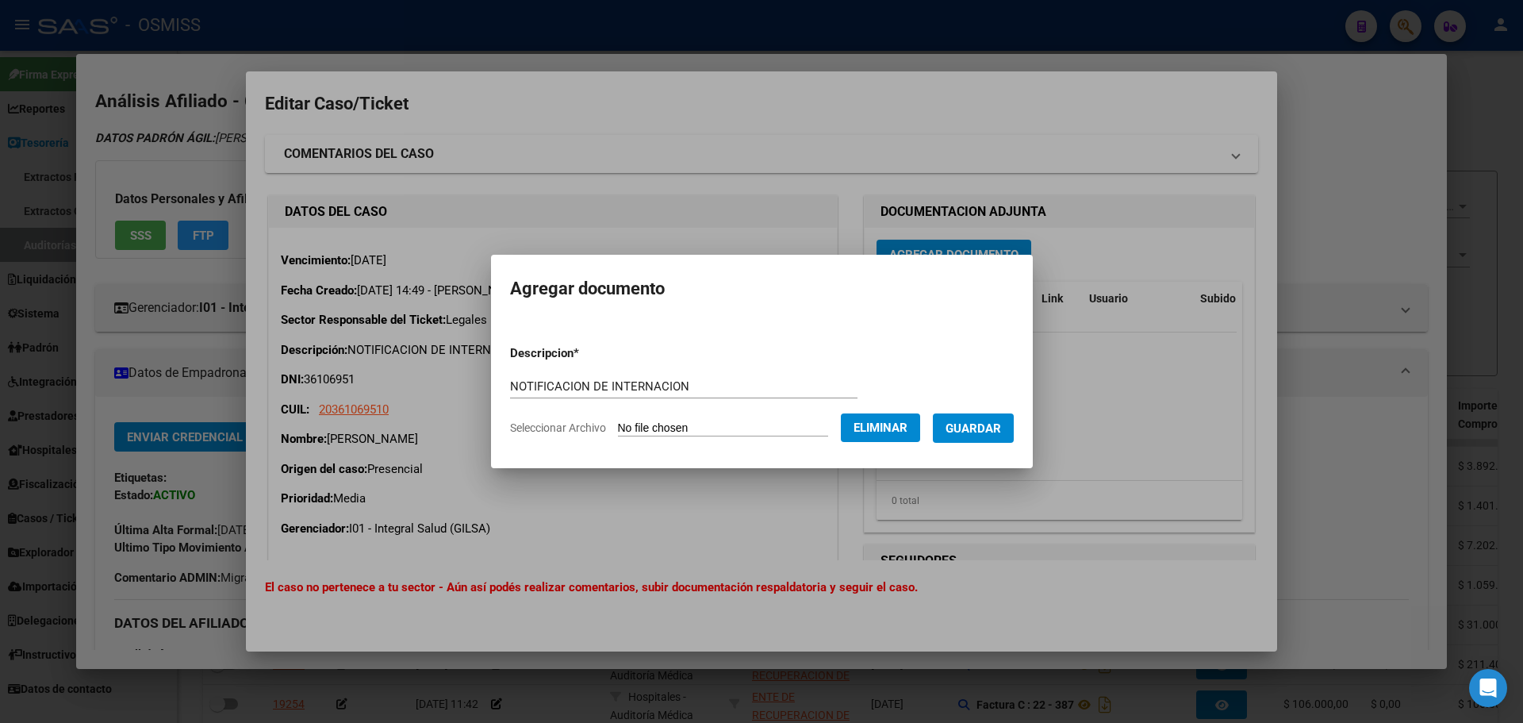
click at [983, 426] on span "Guardar" at bounding box center [974, 428] width 56 height 14
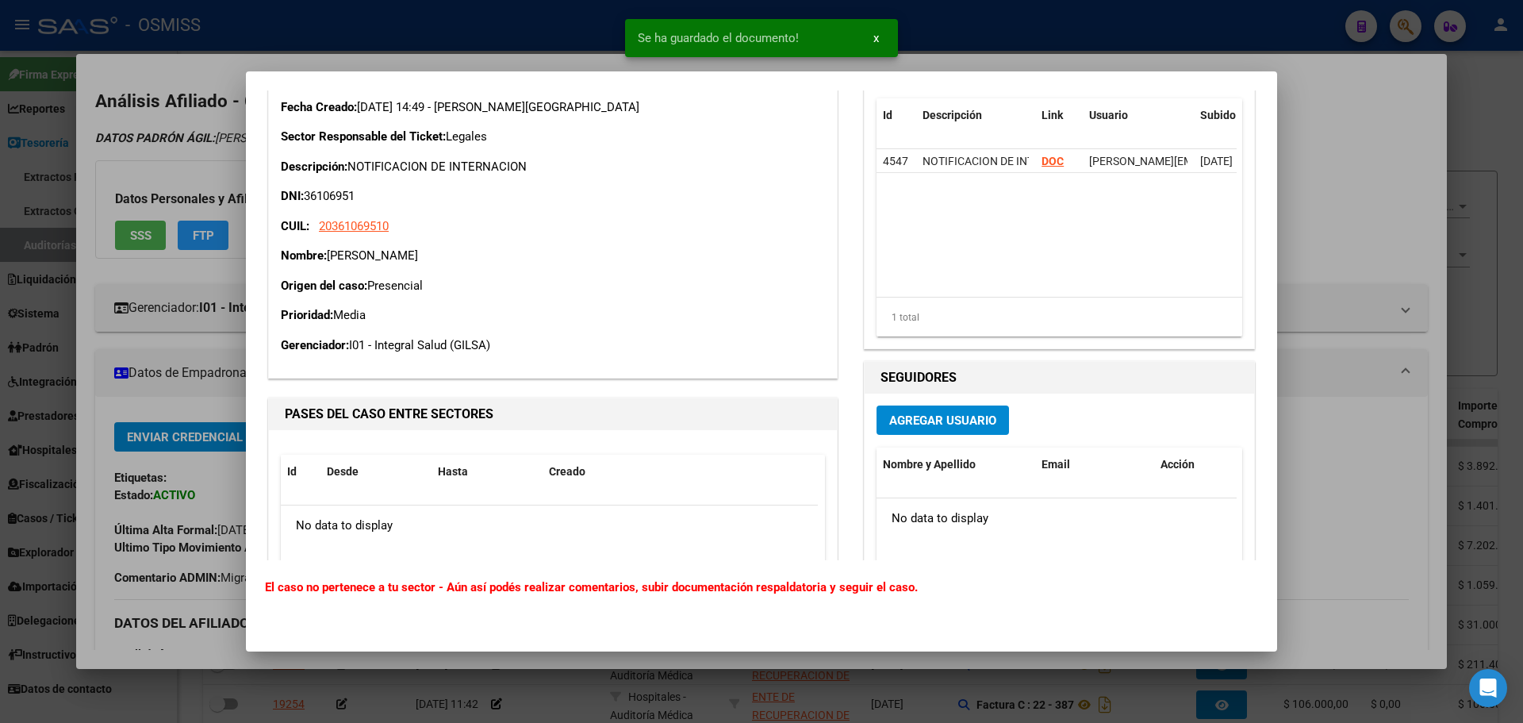
scroll to position [333, 0]
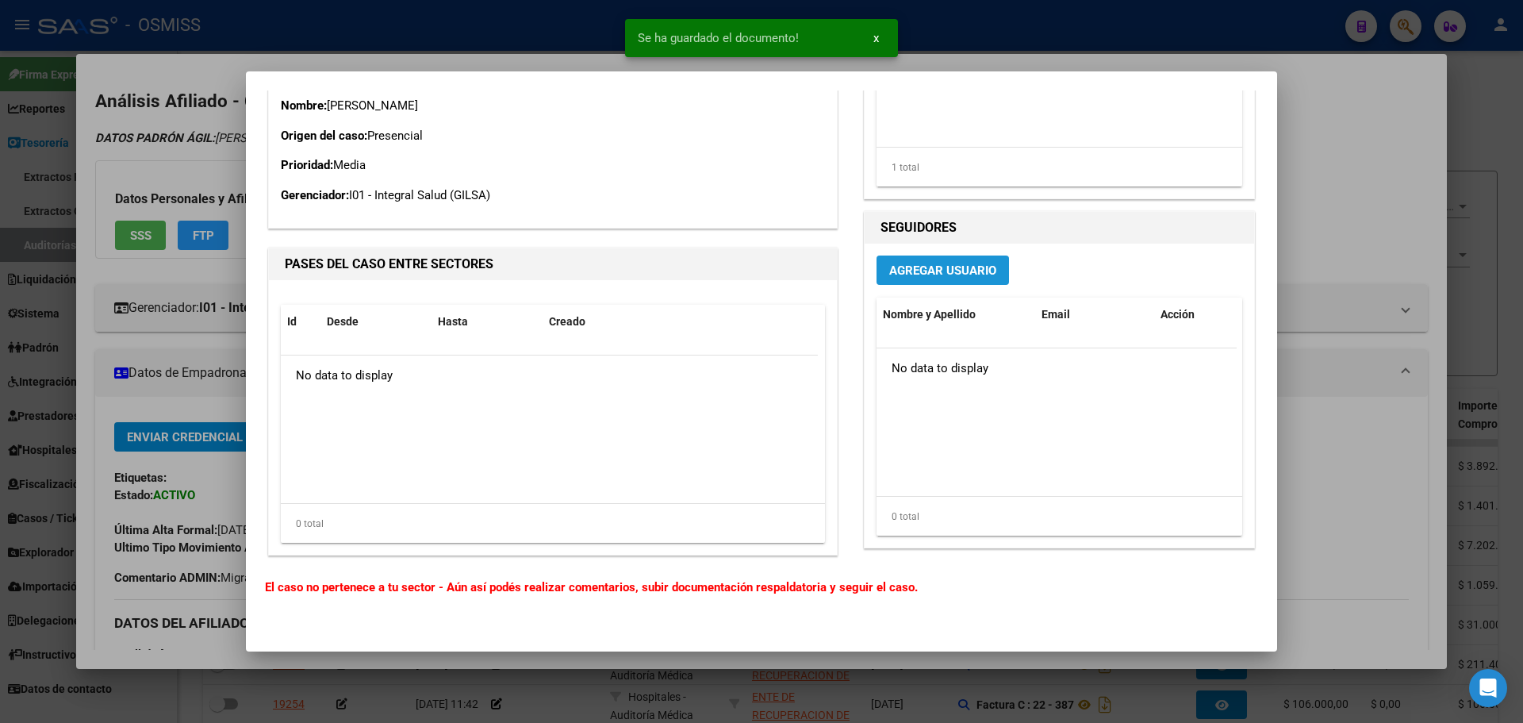
click at [944, 263] on span "Agregar Usuario" at bounding box center [942, 270] width 107 height 14
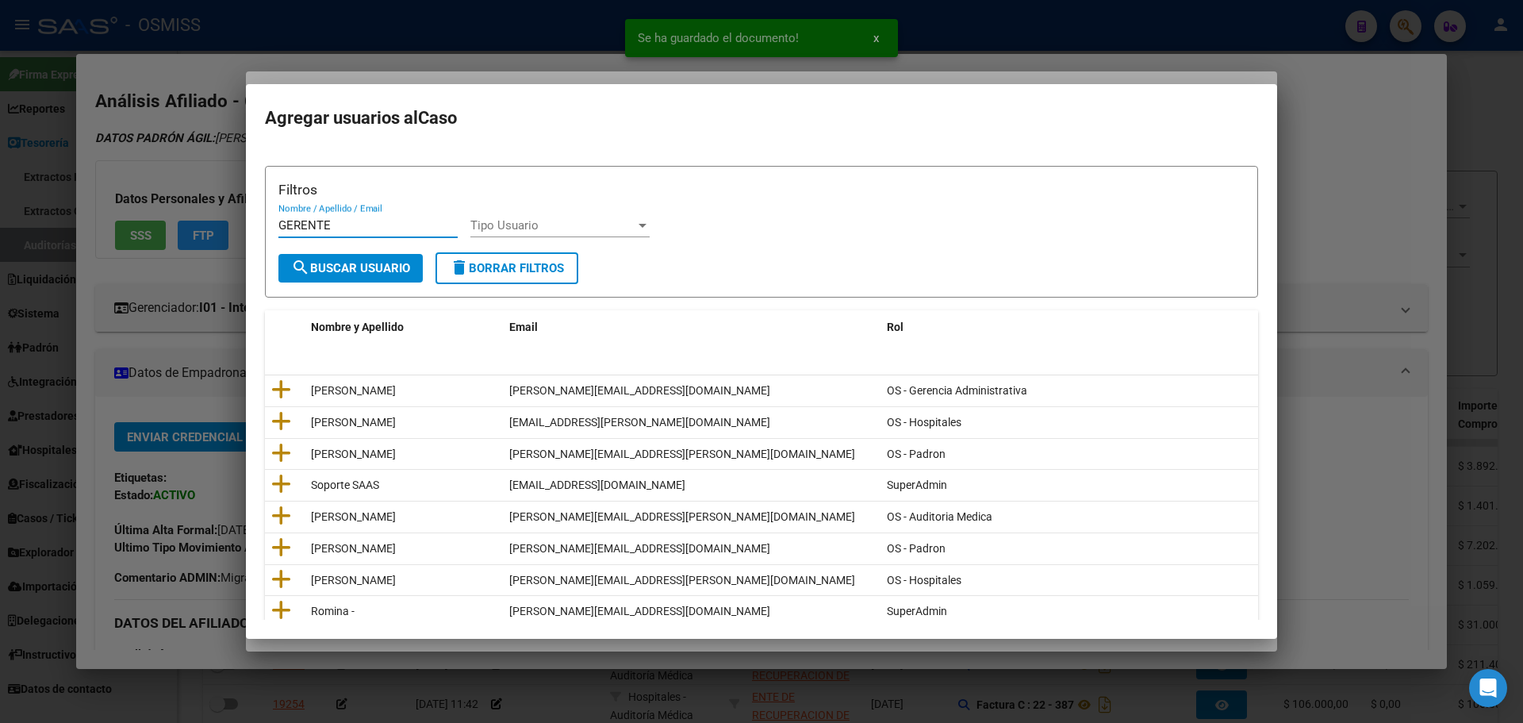
type input "GERENTE"
click at [357, 266] on span "search Buscar Usuario" at bounding box center [350, 268] width 119 height 14
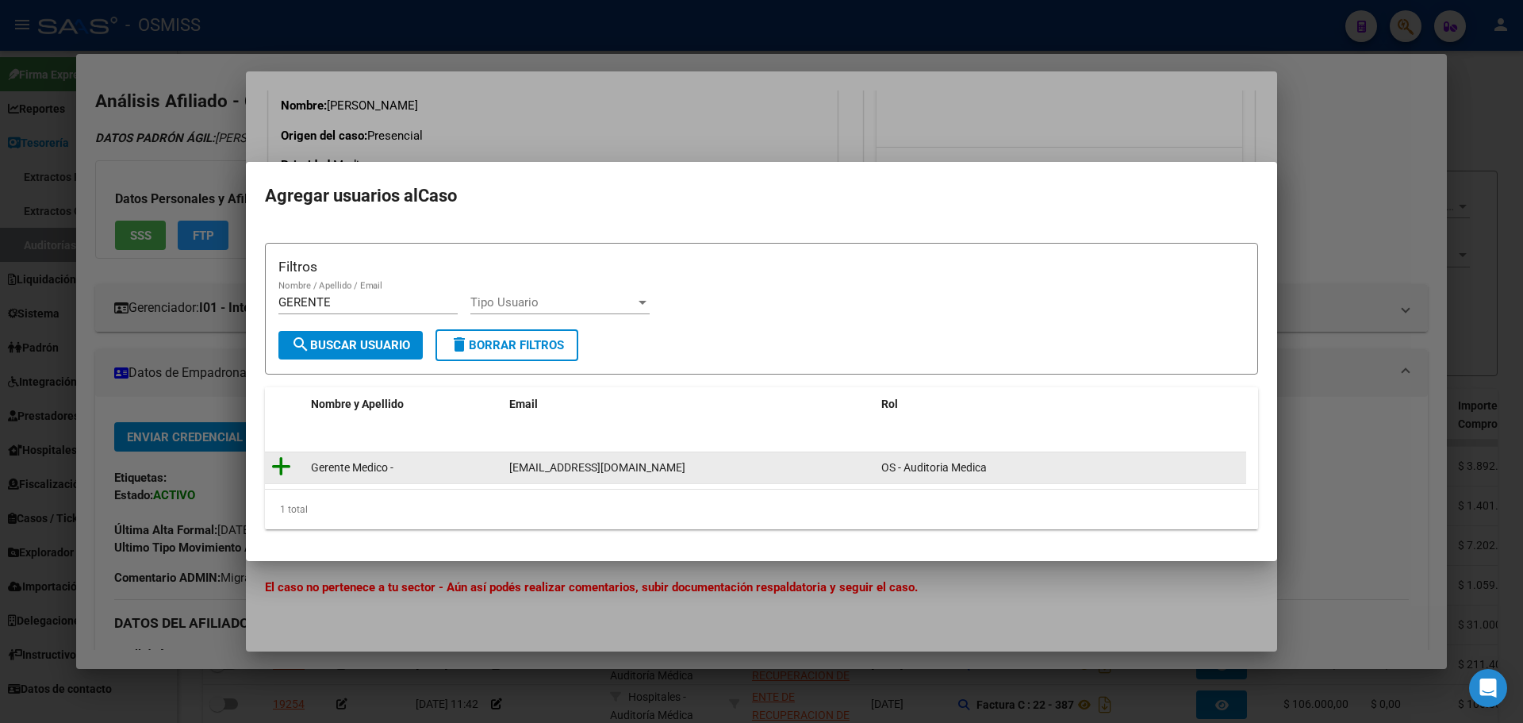
click at [277, 469] on icon at bounding box center [281, 466] width 20 height 22
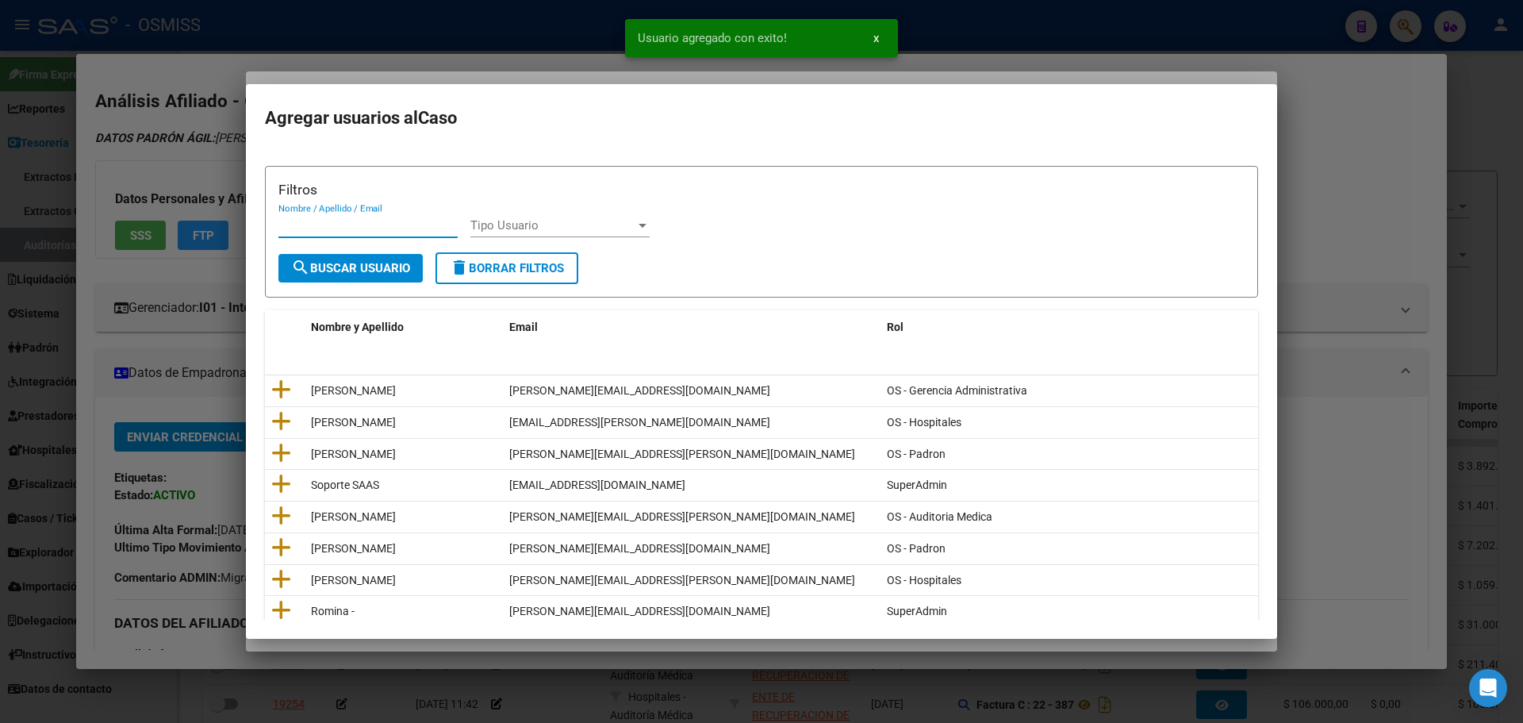
click at [317, 225] on input "Nombre / Apellido / Email" at bounding box center [368, 225] width 179 height 14
type input "ANA"
click at [353, 259] on button "search Buscar Usuario" at bounding box center [351, 268] width 144 height 29
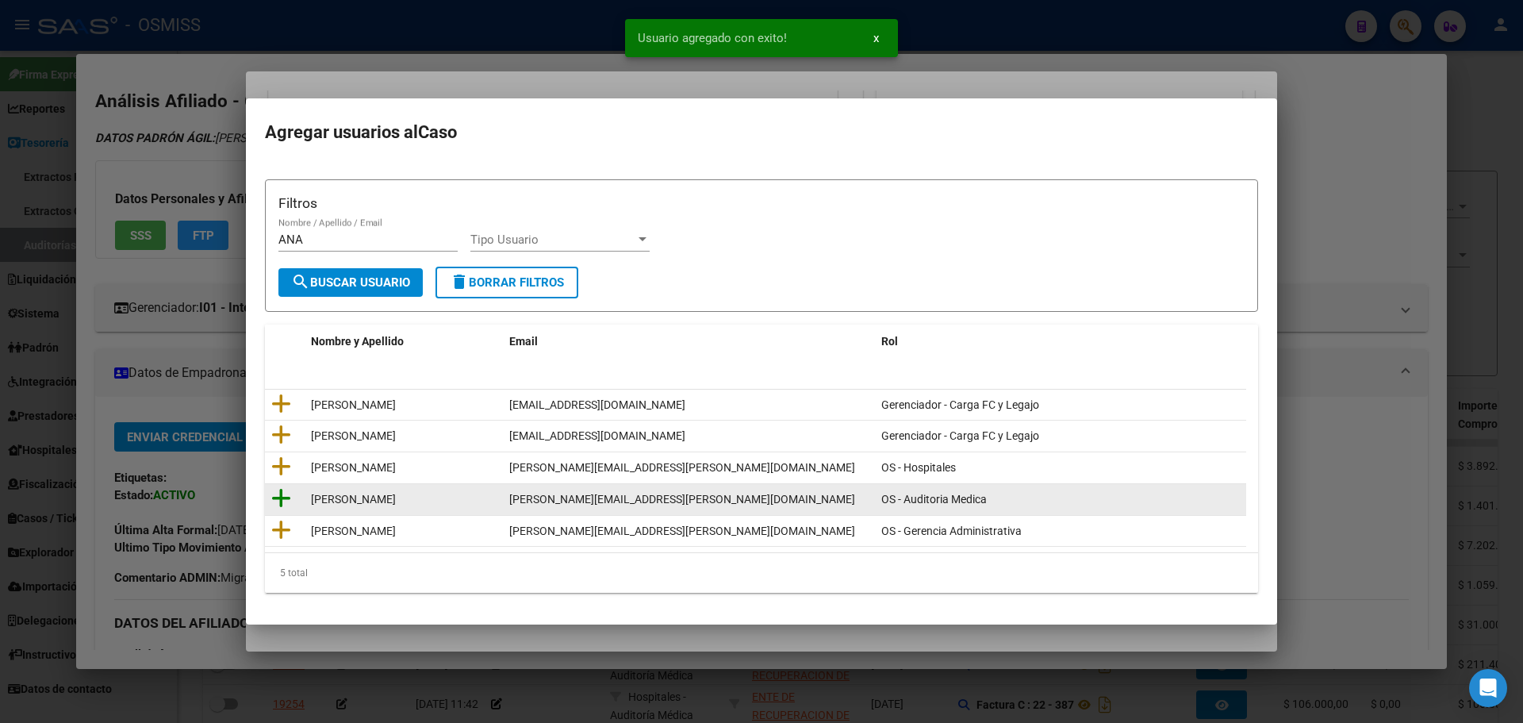
click at [279, 498] on icon at bounding box center [281, 498] width 20 height 22
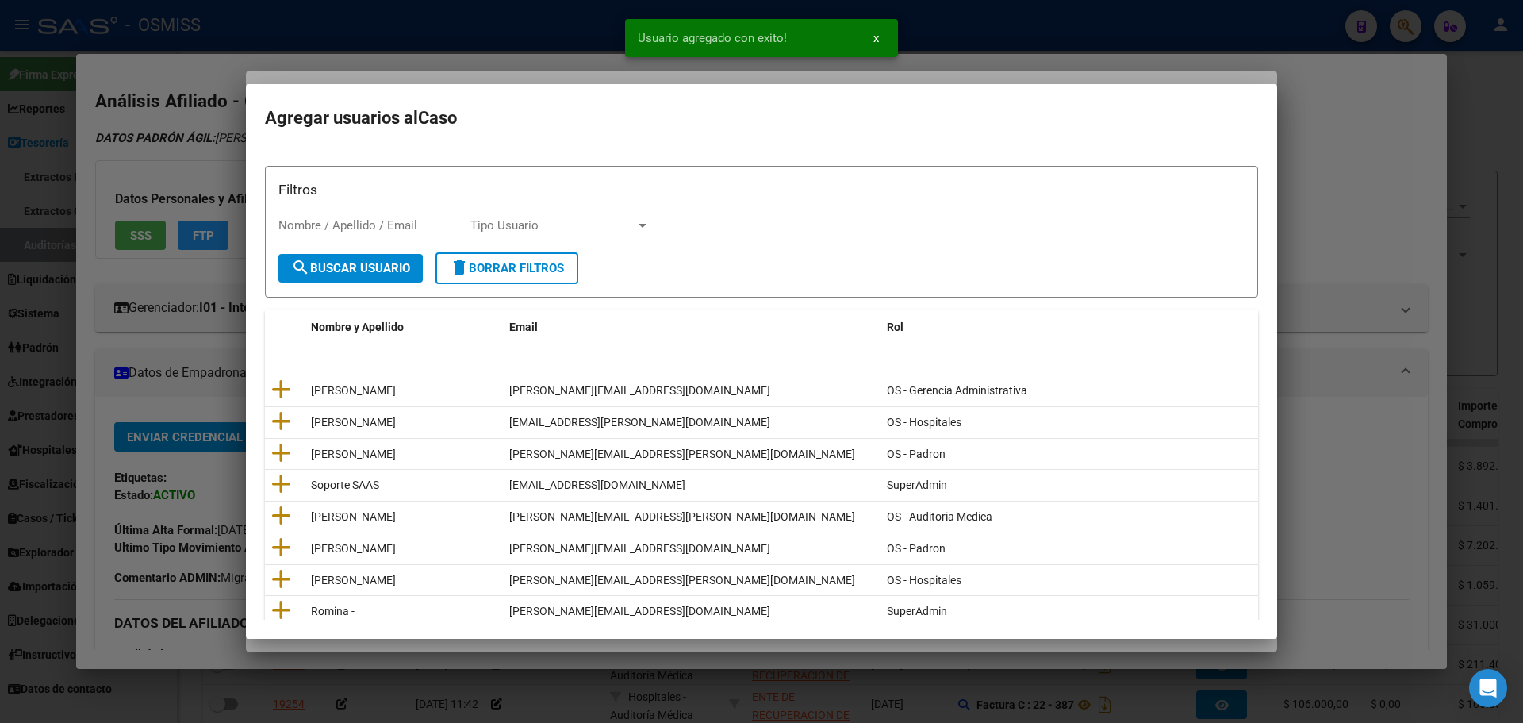
click at [194, 211] on div at bounding box center [761, 361] width 1523 height 723
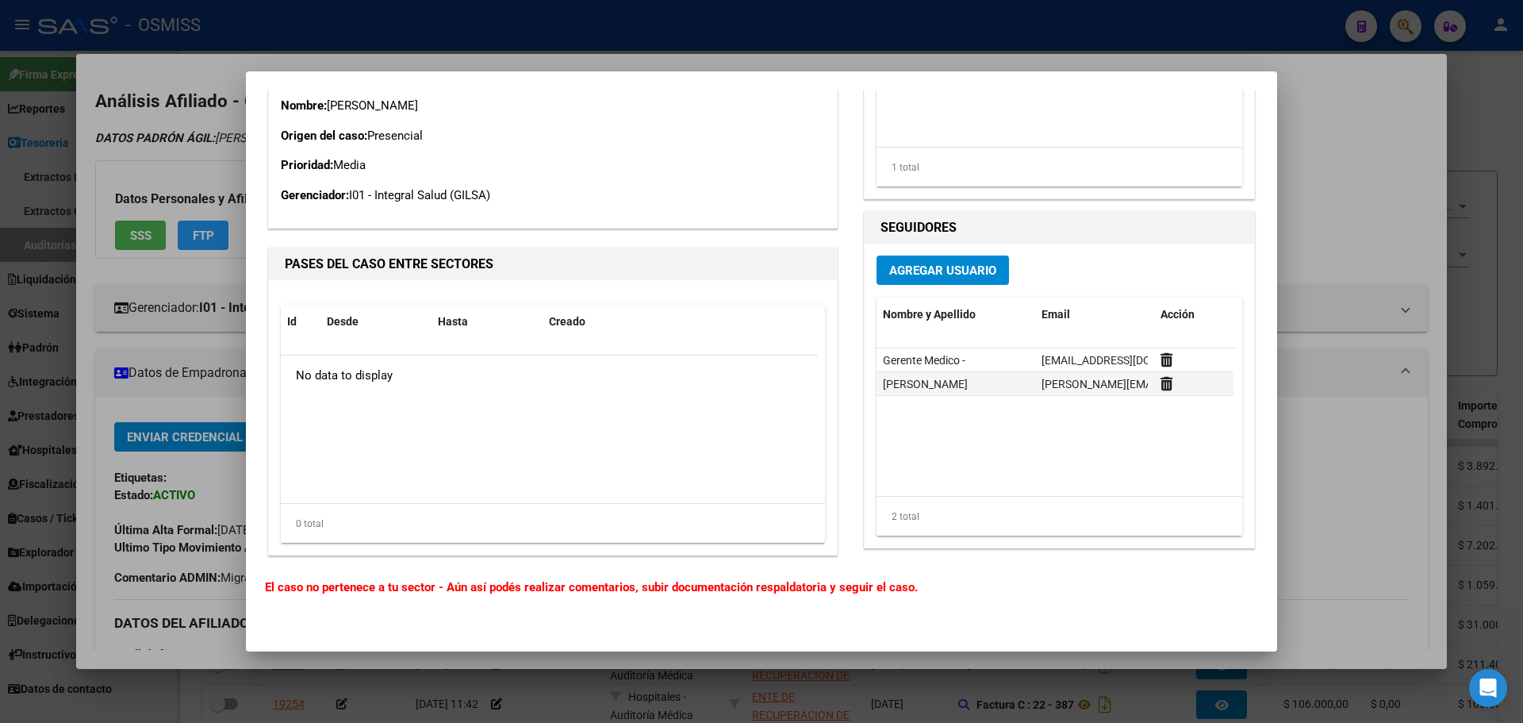
click at [71, 486] on div at bounding box center [761, 361] width 1523 height 723
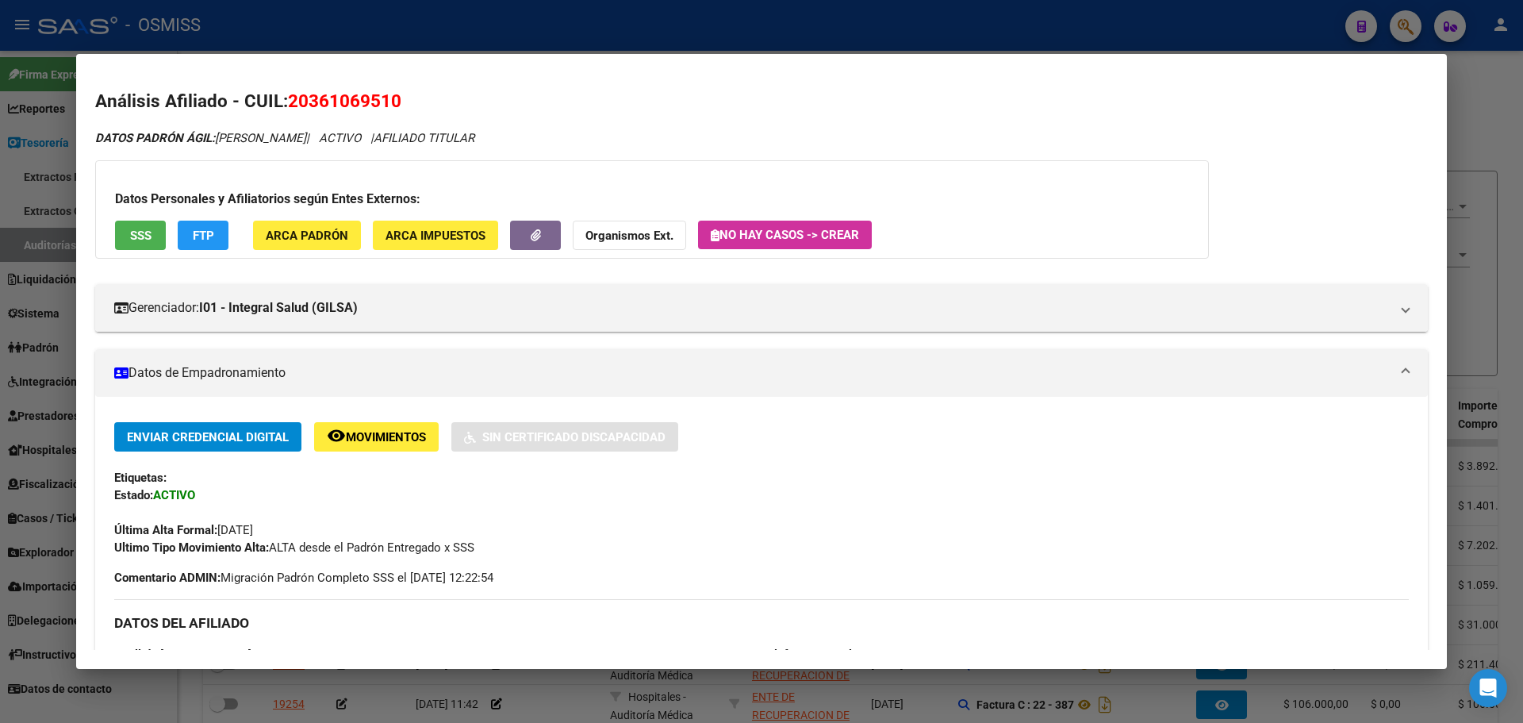
click at [0, 469] on div at bounding box center [761, 361] width 1523 height 723
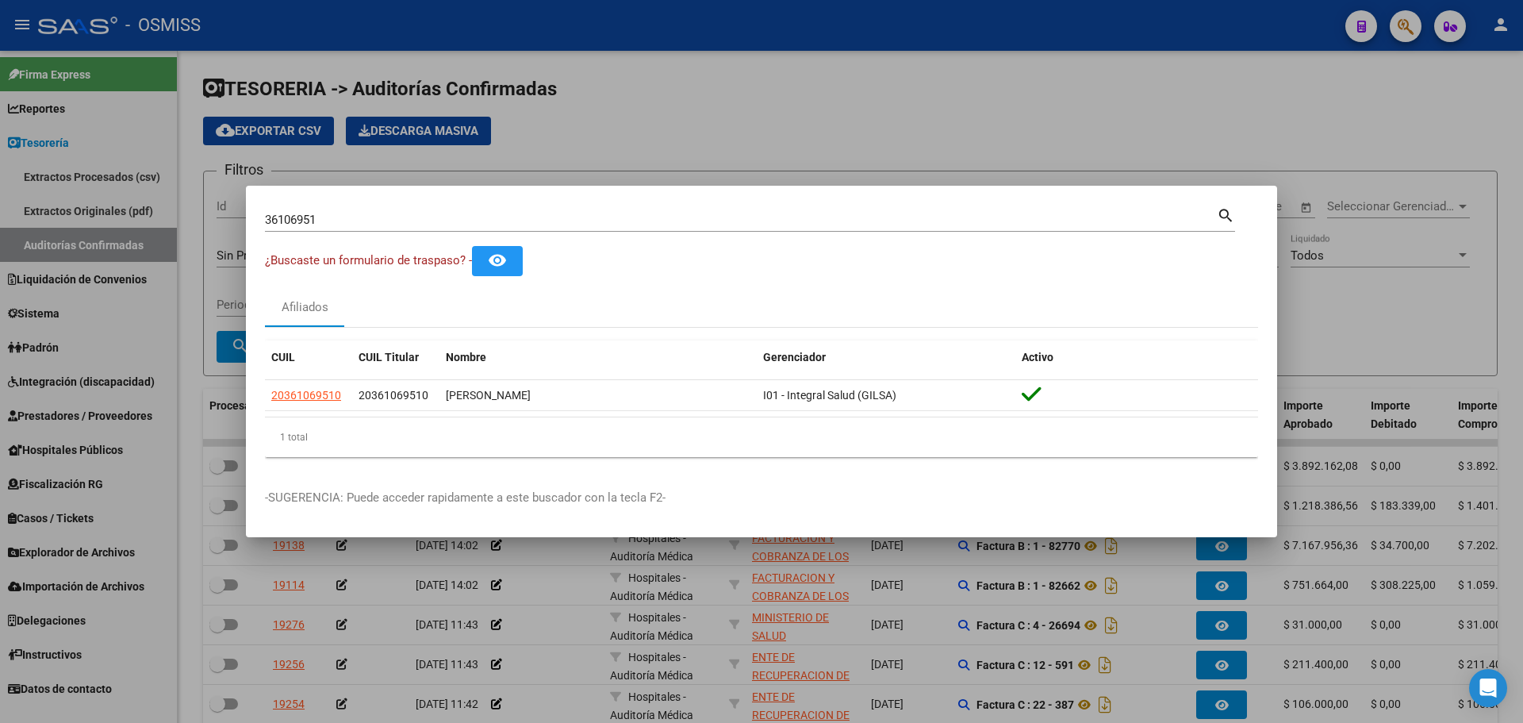
click at [36, 528] on div at bounding box center [761, 361] width 1523 height 723
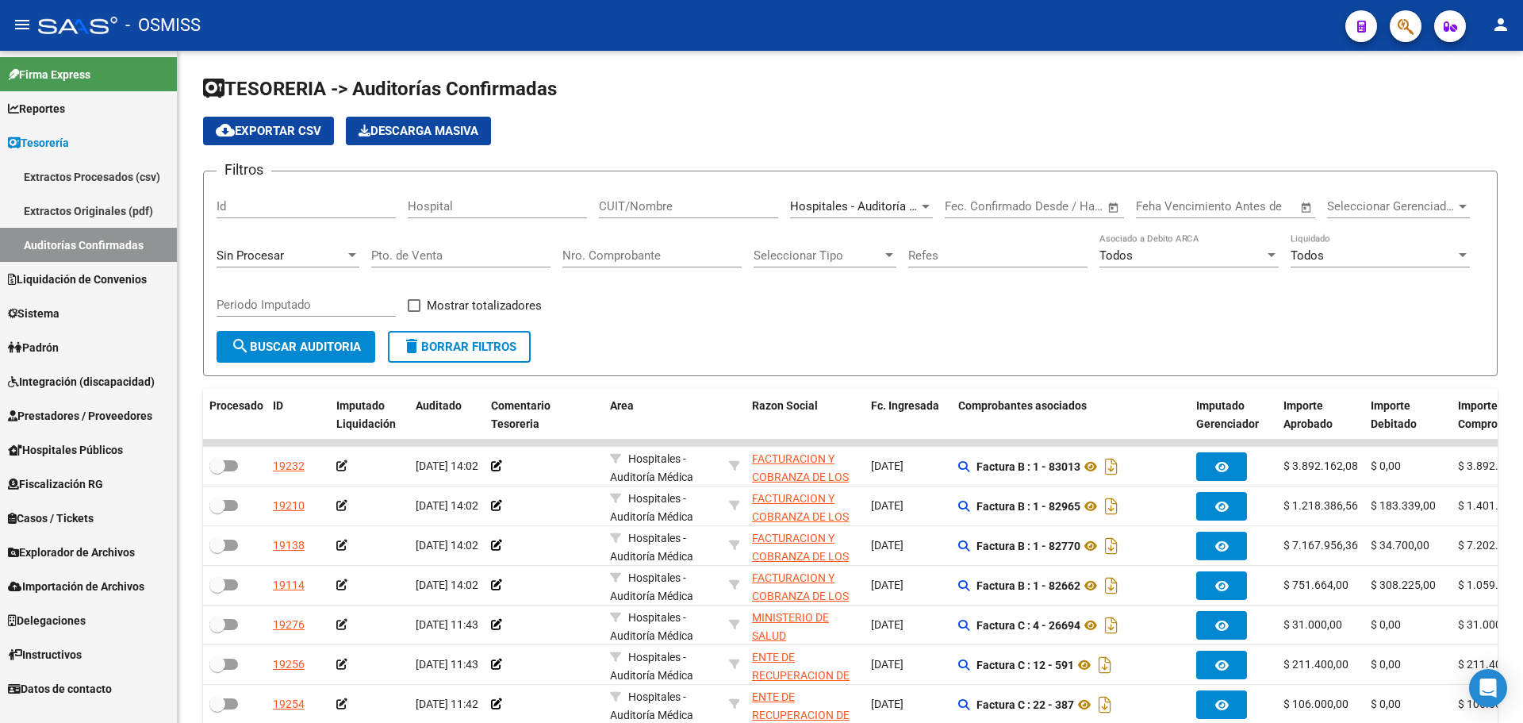
click at [40, 524] on span "Casos / Tickets" at bounding box center [51, 517] width 86 height 17
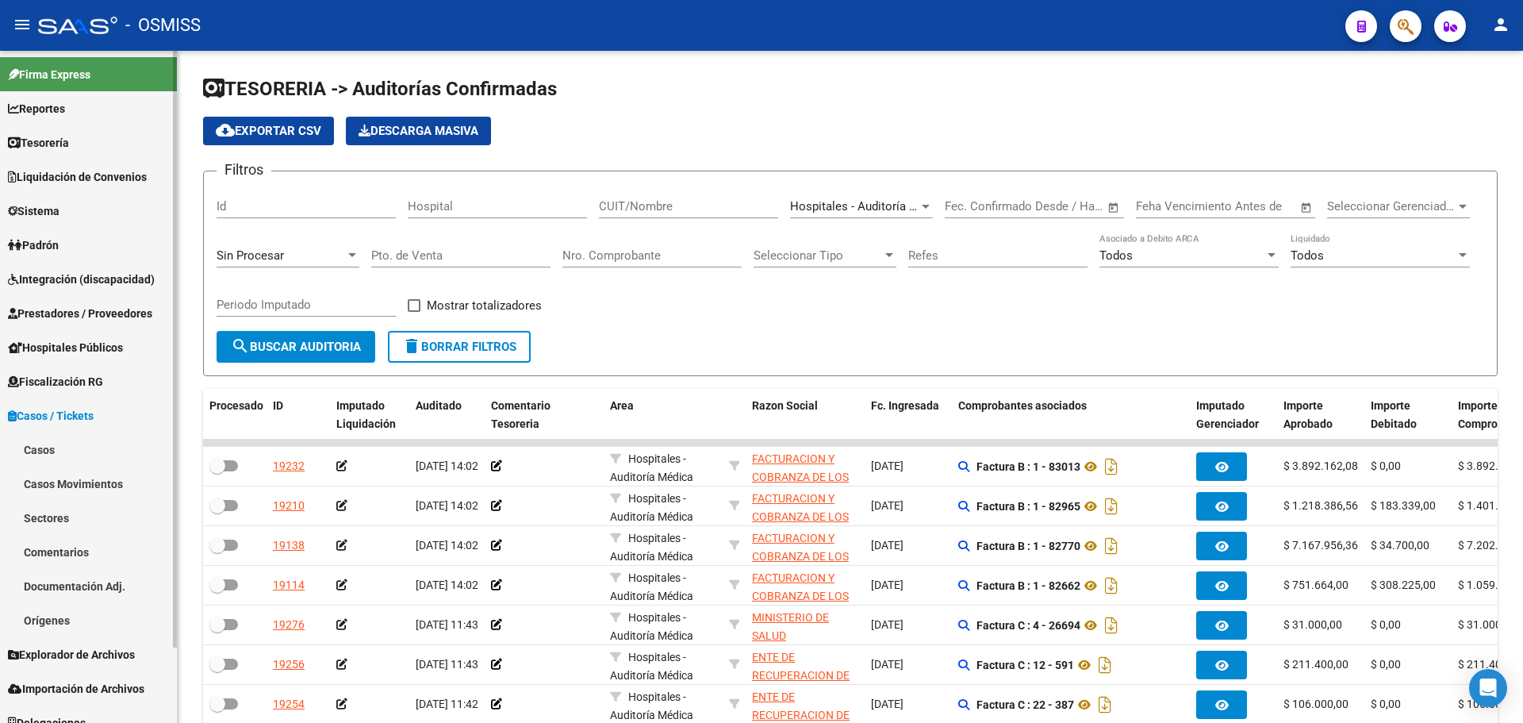
click at [55, 451] on link "Casos" at bounding box center [88, 449] width 177 height 34
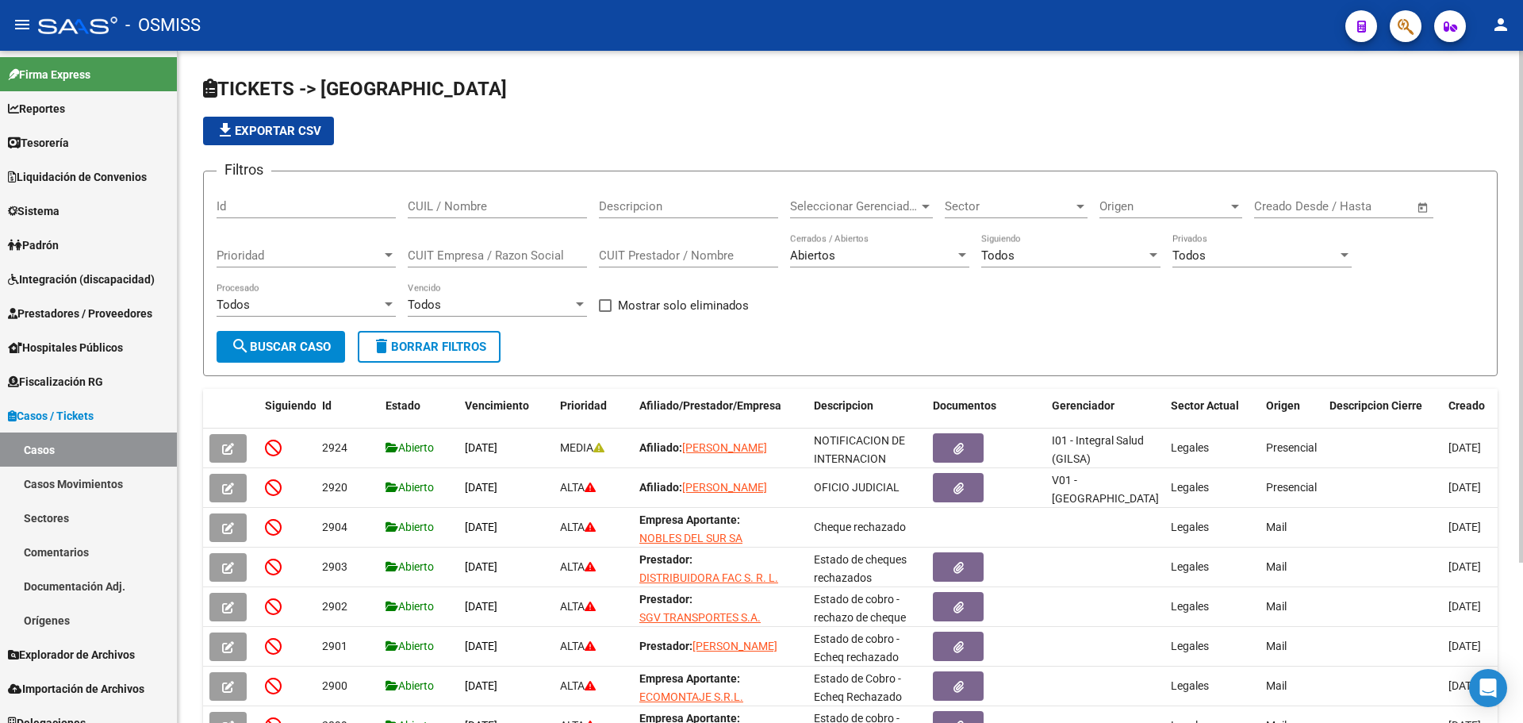
click at [555, 167] on app-list-header "TICKETS -> Casos file_download Exportar CSV Filtros Id CUIL / Nombre Descripcio…" at bounding box center [850, 226] width 1295 height 300
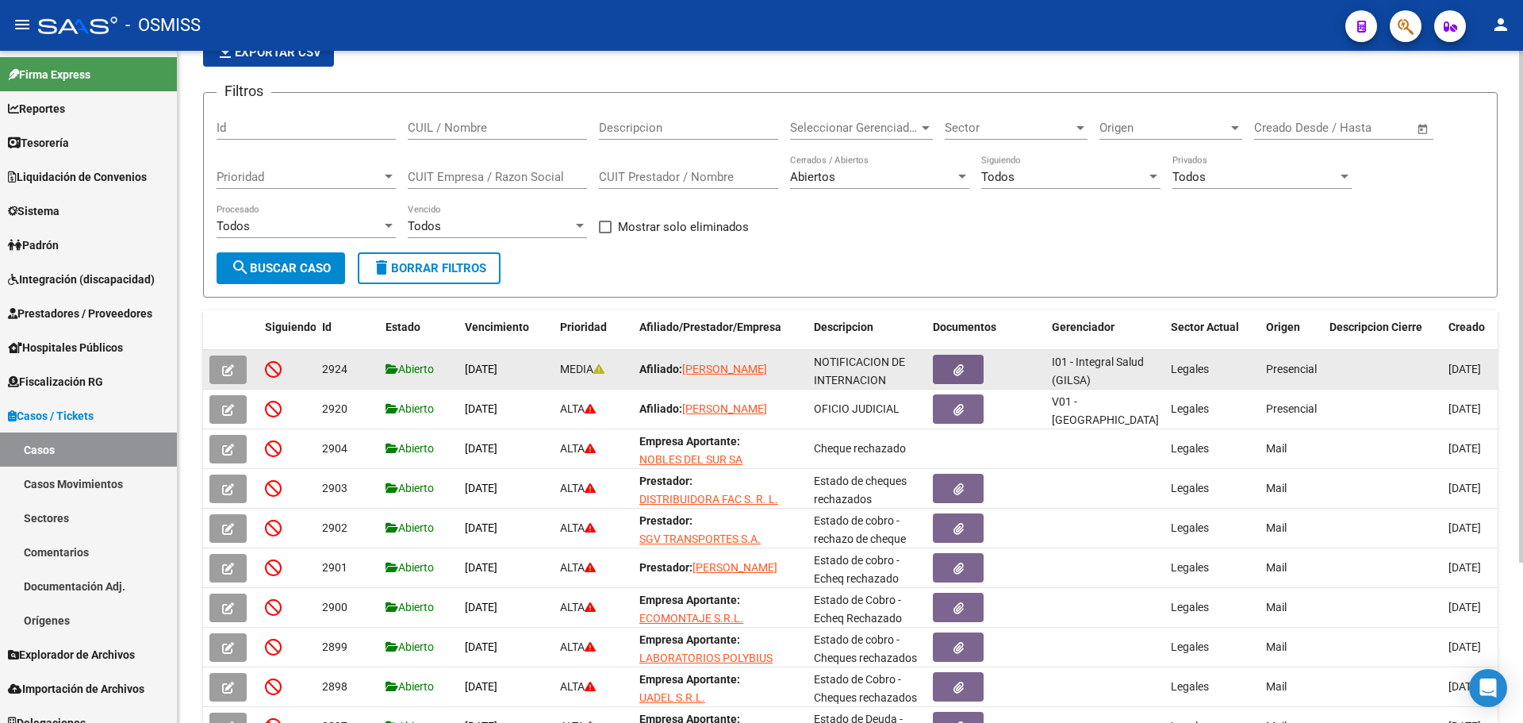
scroll to position [79, 0]
drag, startPoint x: 566, startPoint y: 366, endPoint x: 608, endPoint y: 375, distance: 43.0
click at [614, 376] on div "MEDIA" at bounding box center [593, 368] width 67 height 18
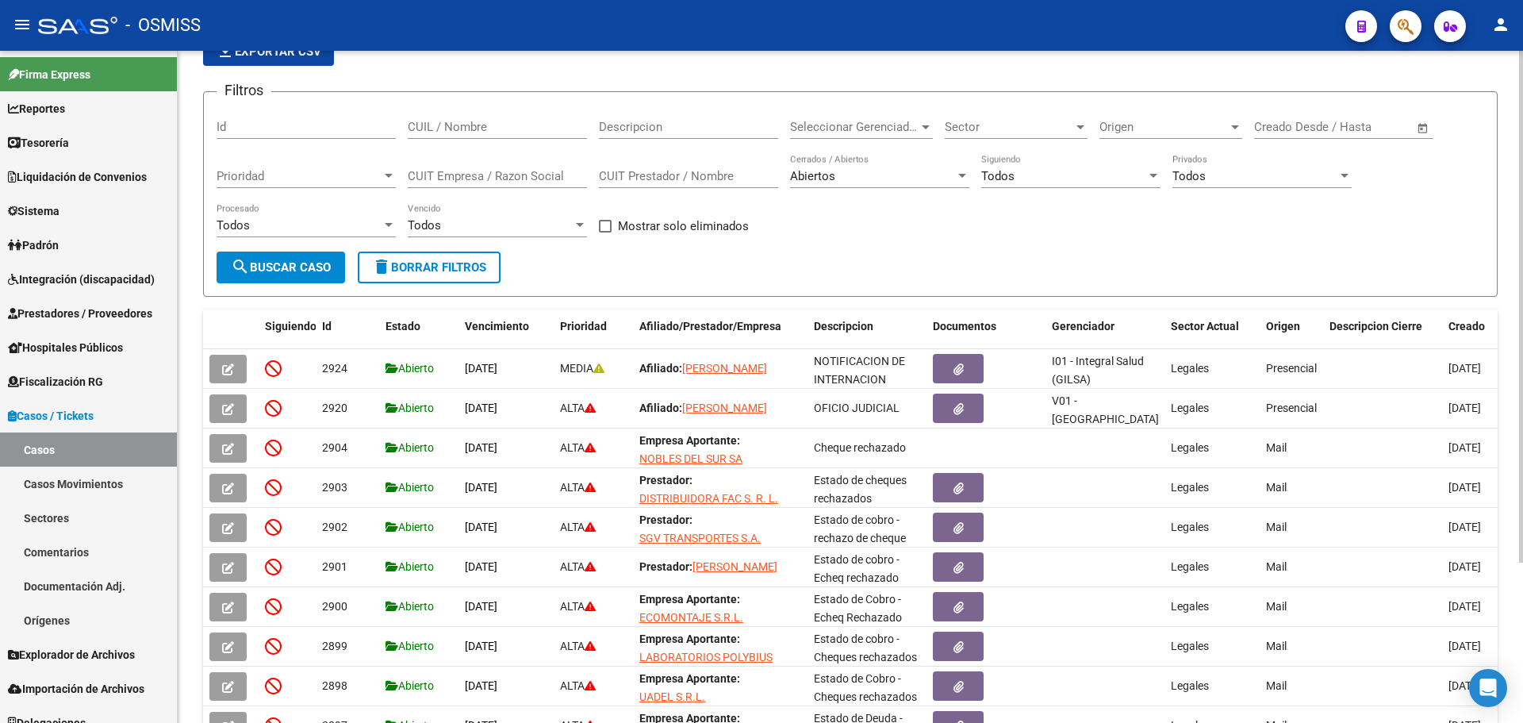
click at [977, 248] on div "Filtros Id CUIL / Nombre Descripcion Seleccionar Gerenciador Seleccionar Gerenc…" at bounding box center [851, 178] width 1268 height 147
click at [594, 282] on form "Filtros Id CUIL / Nombre Descripcion Seleccionar Gerenciador Seleccionar Gerenc…" at bounding box center [850, 194] width 1295 height 206
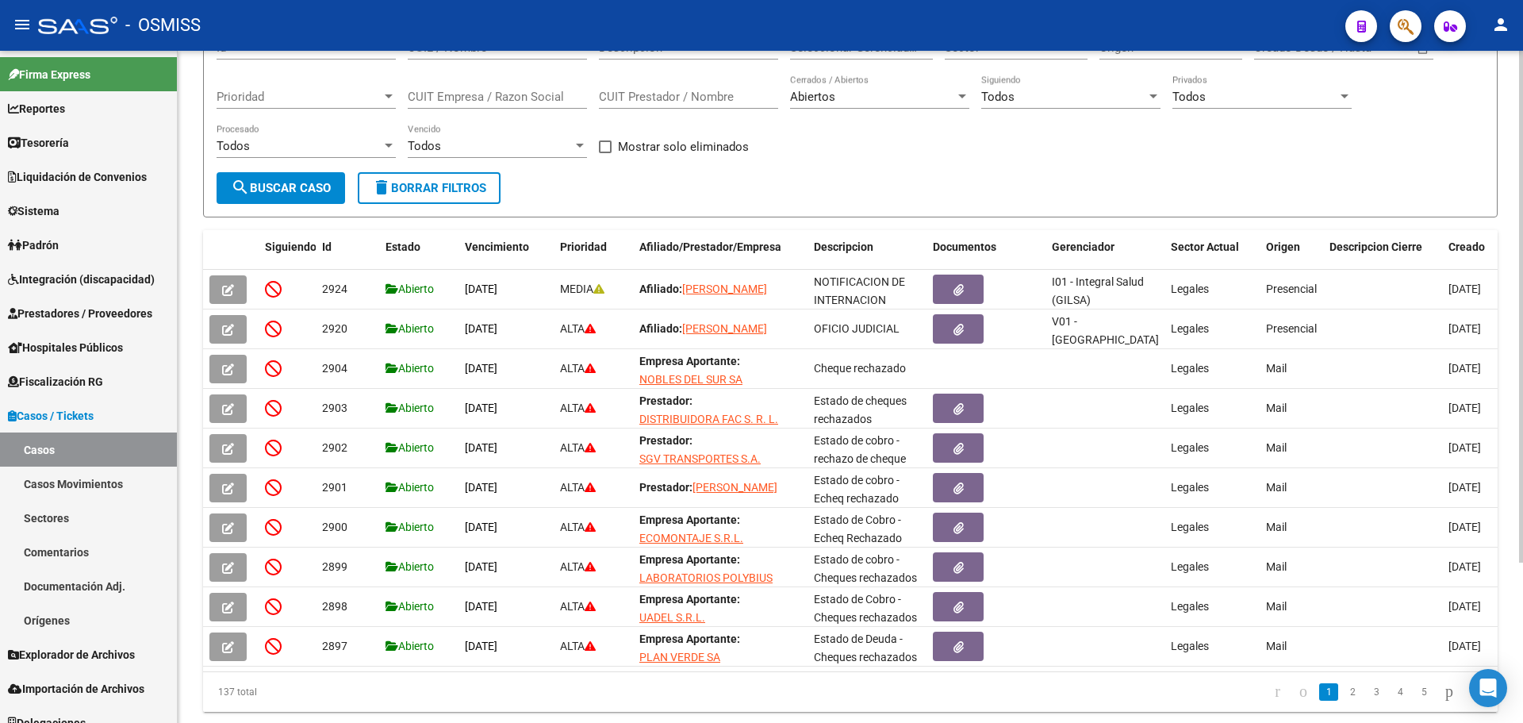
click at [932, 162] on div "Filtros Id CUIL / Nombre Descripcion Seleccionar Gerenciador Seleccionar Gerenc…" at bounding box center [851, 98] width 1268 height 147
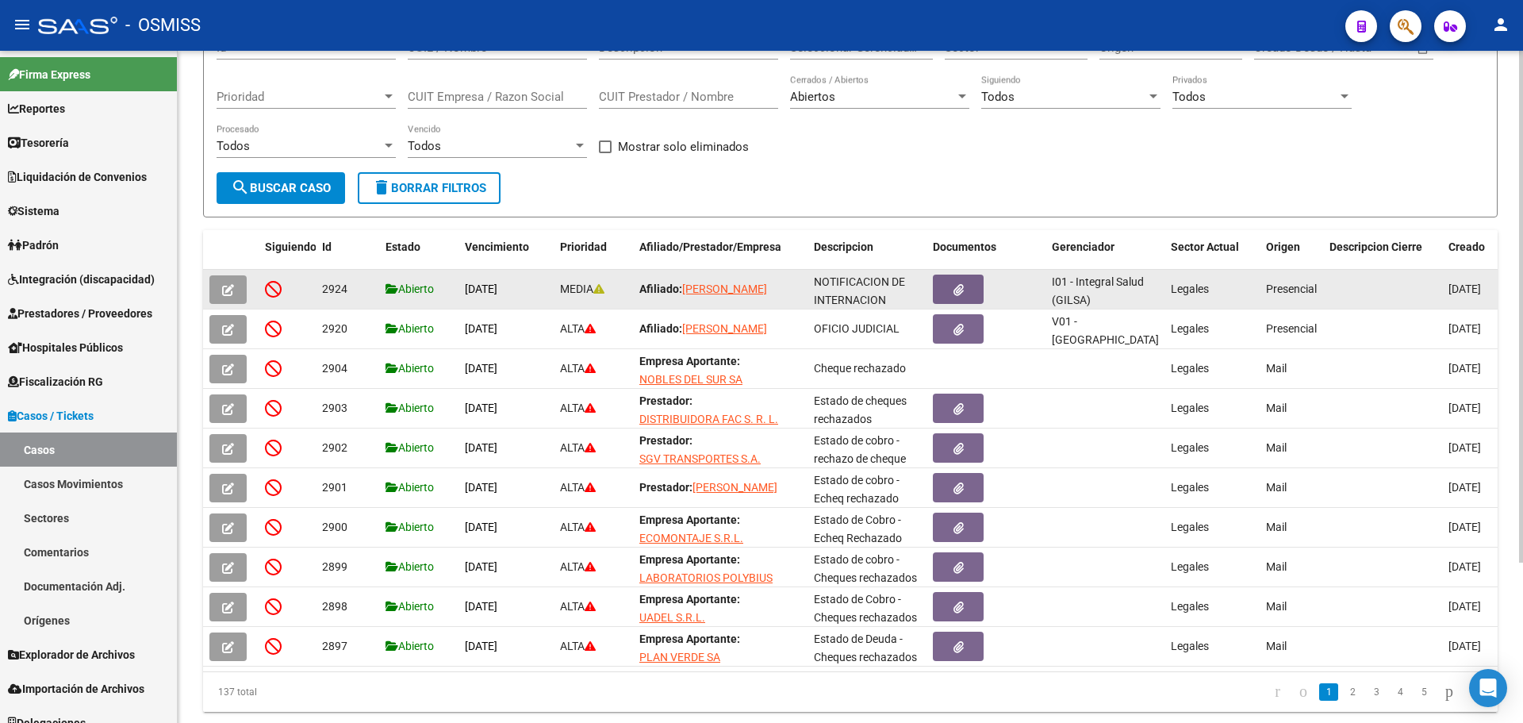
drag, startPoint x: 462, startPoint y: 290, endPoint x: 541, endPoint y: 299, distance: 79.8
click at [544, 301] on datatable-body-cell "[DATE]" at bounding box center [506, 289] width 95 height 39
click at [529, 298] on div "[DATE]" at bounding box center [506, 289] width 83 height 18
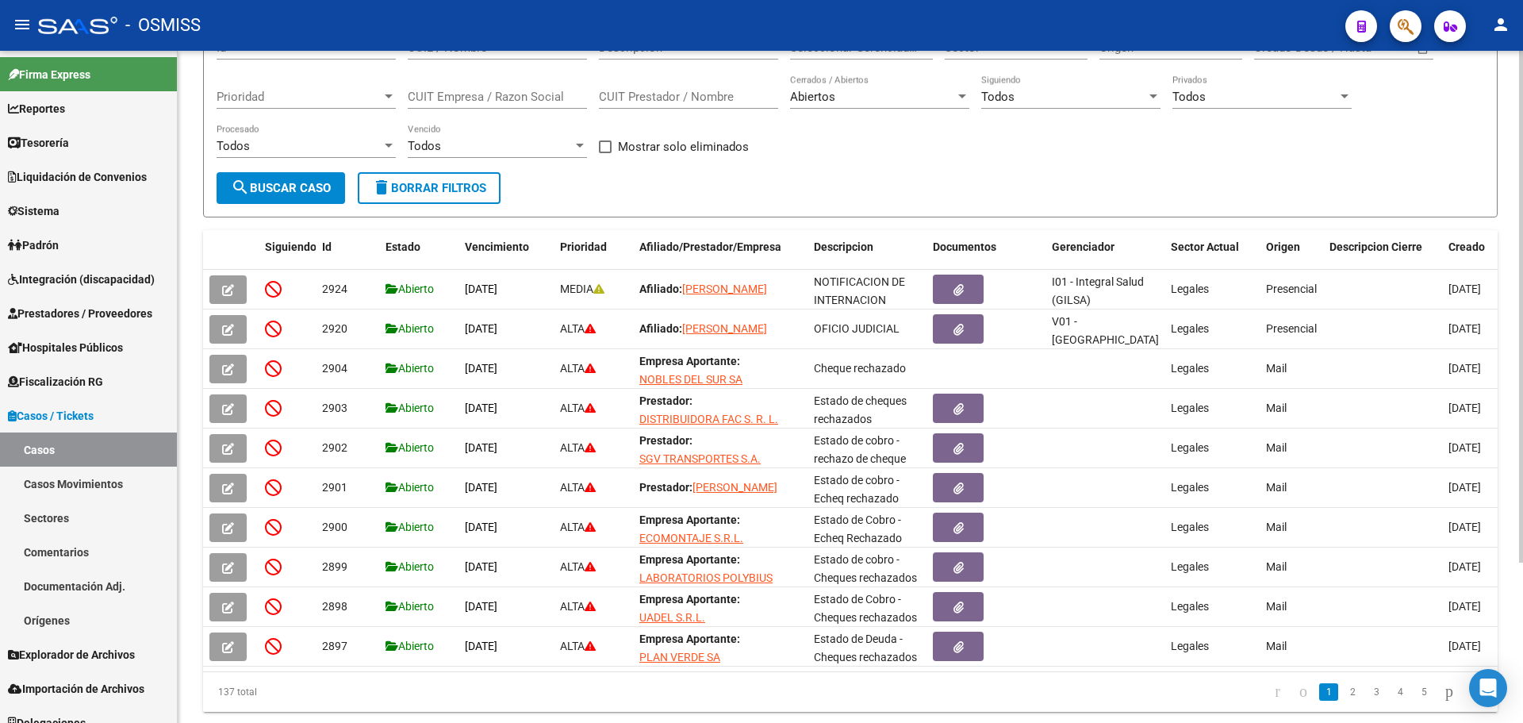
click at [1058, 179] on form "Filtros Id CUIL / Nombre Descripcion Seleccionar Gerenciador Seleccionar Gerenc…" at bounding box center [850, 115] width 1295 height 206
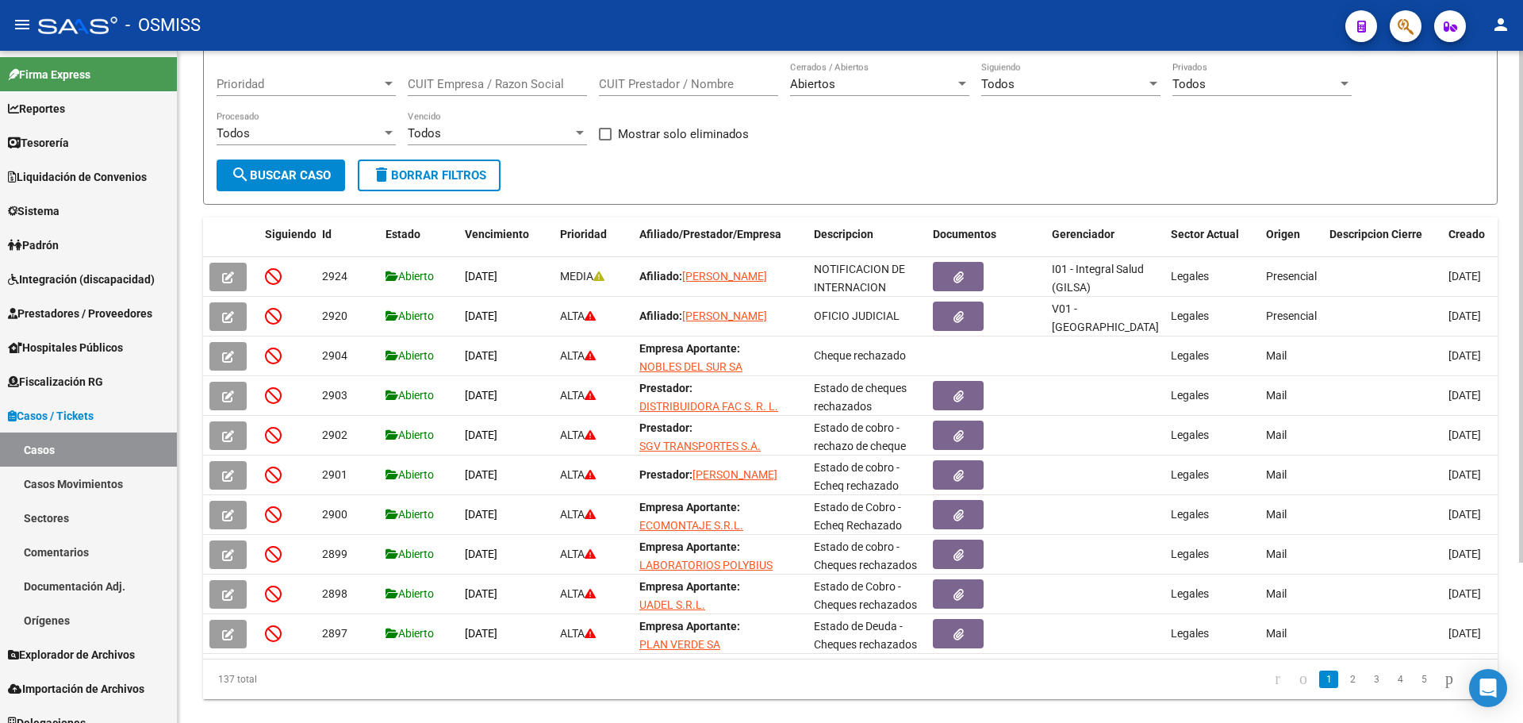
scroll to position [210, 0]
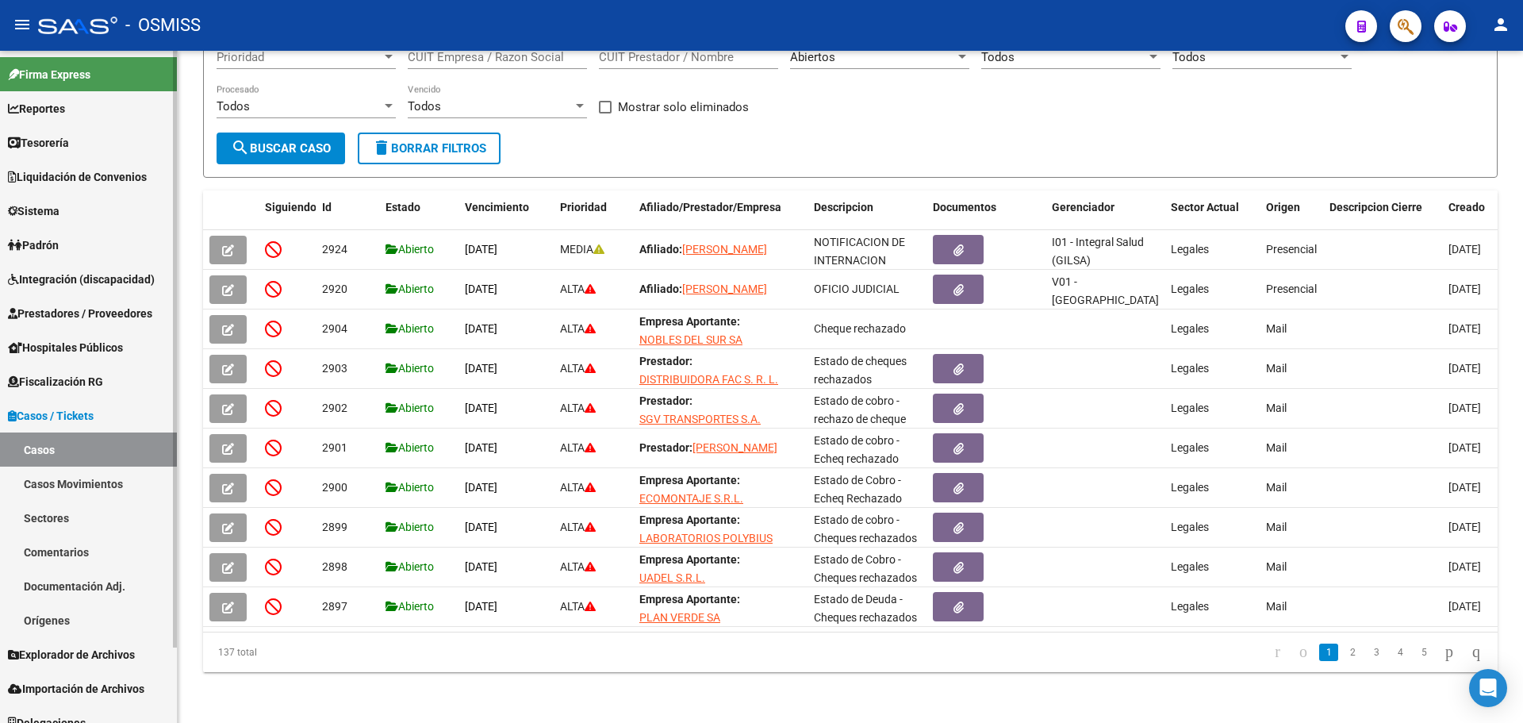
click at [86, 138] on link "Tesorería" at bounding box center [88, 142] width 177 height 34
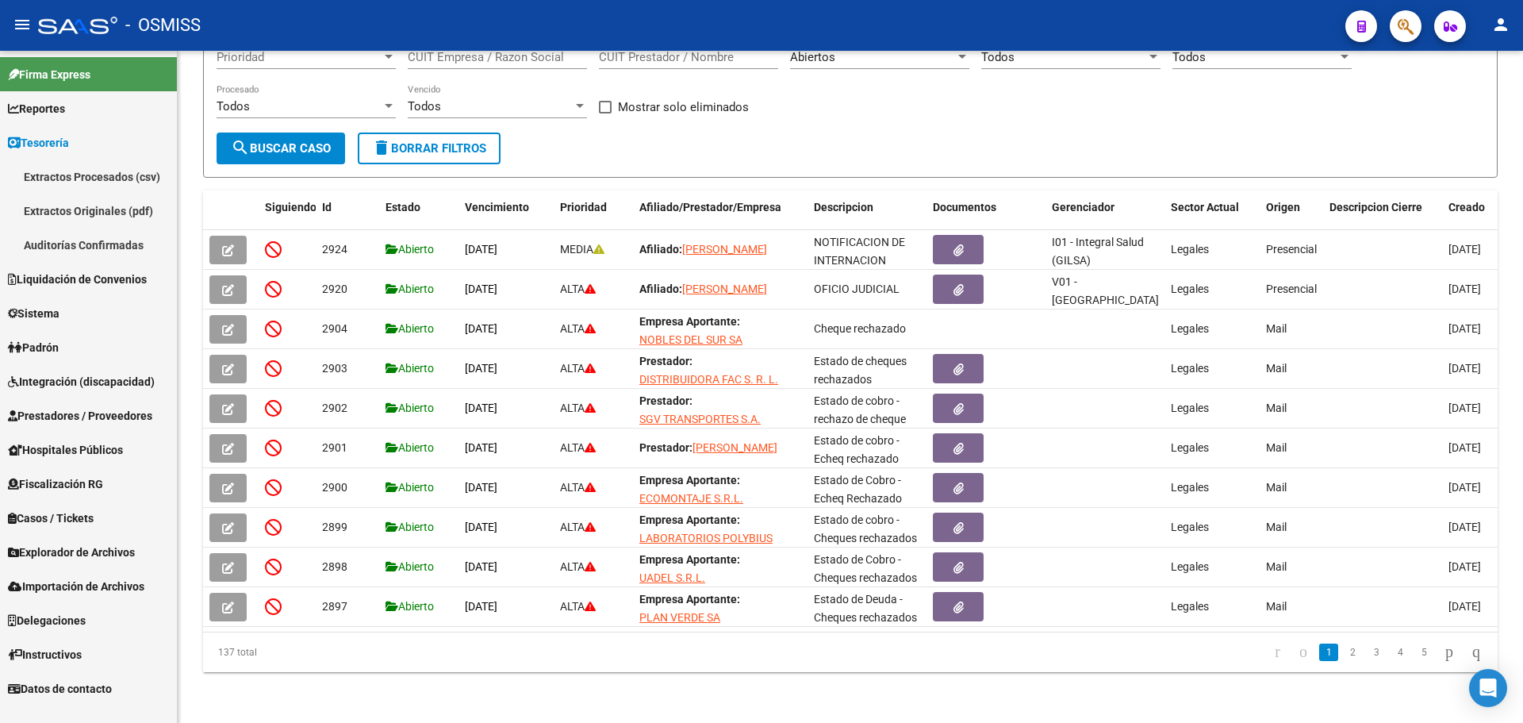
click at [87, 255] on link "Auditorías Confirmadas" at bounding box center [88, 245] width 177 height 34
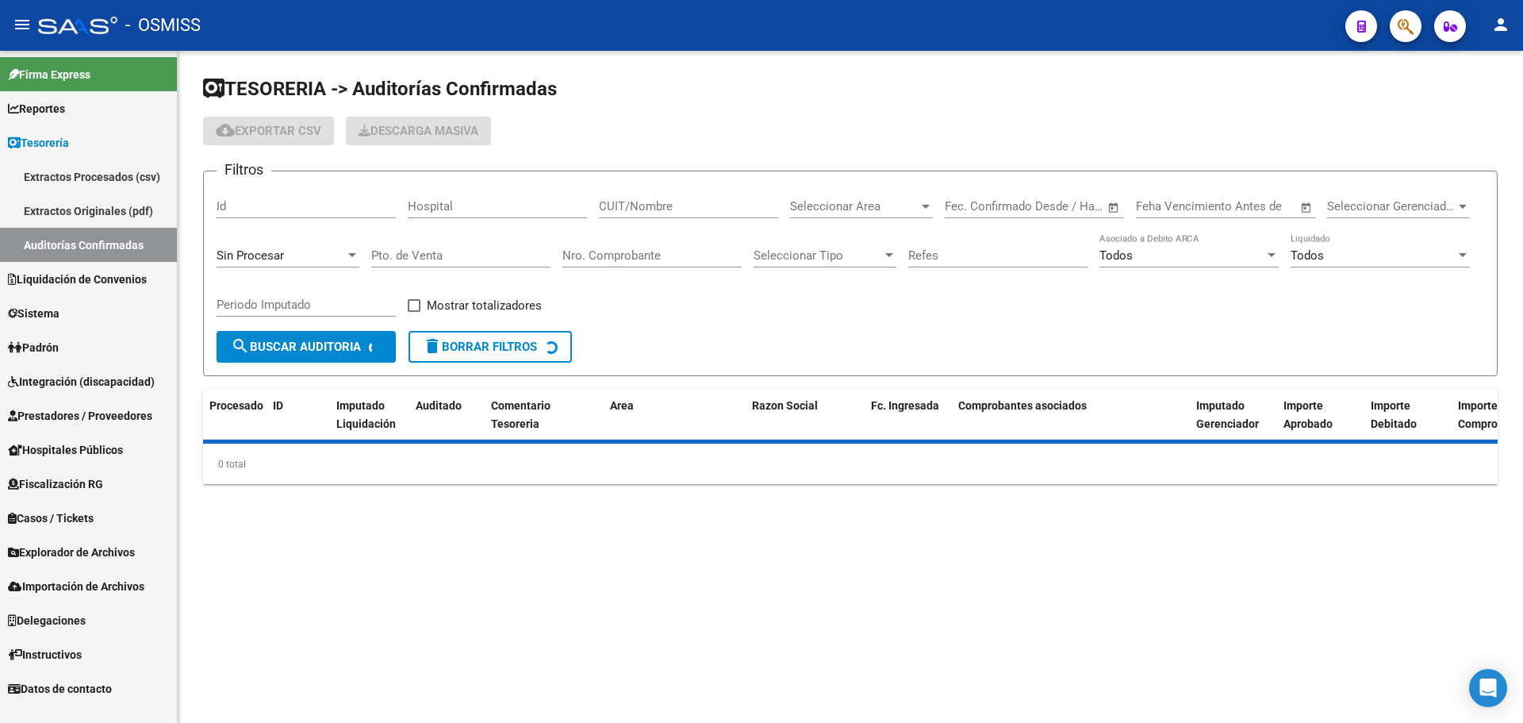
click at [639, 264] on div "Nro. Comprobante" at bounding box center [652, 250] width 179 height 34
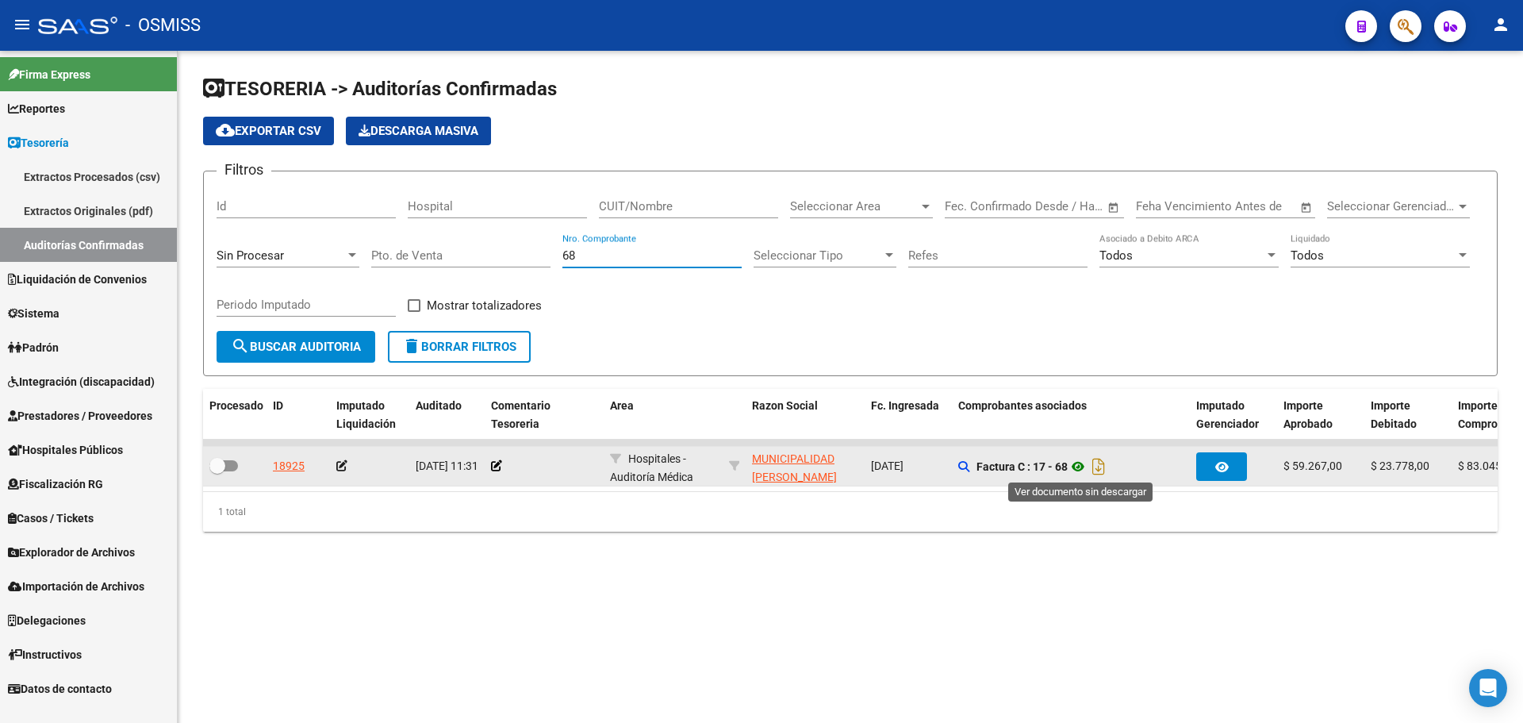
click at [1078, 465] on icon at bounding box center [1078, 466] width 21 height 19
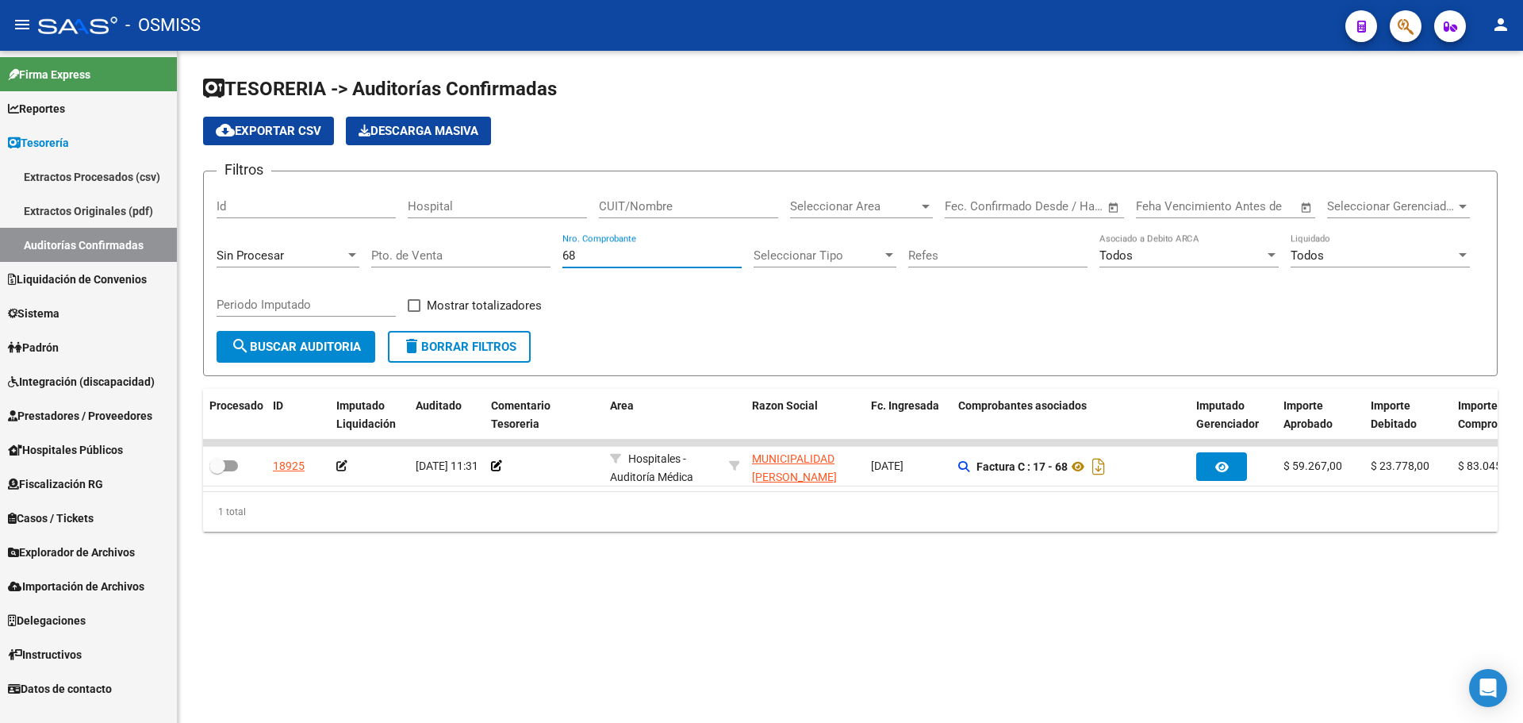
drag, startPoint x: 646, startPoint y: 253, endPoint x: 303, endPoint y: 225, distance: 343.9
click at [303, 225] on div "Filtros Id Hospital CUIT/Nombre Seleccionar Area Seleccionar Area Start date – …" at bounding box center [851, 257] width 1268 height 147
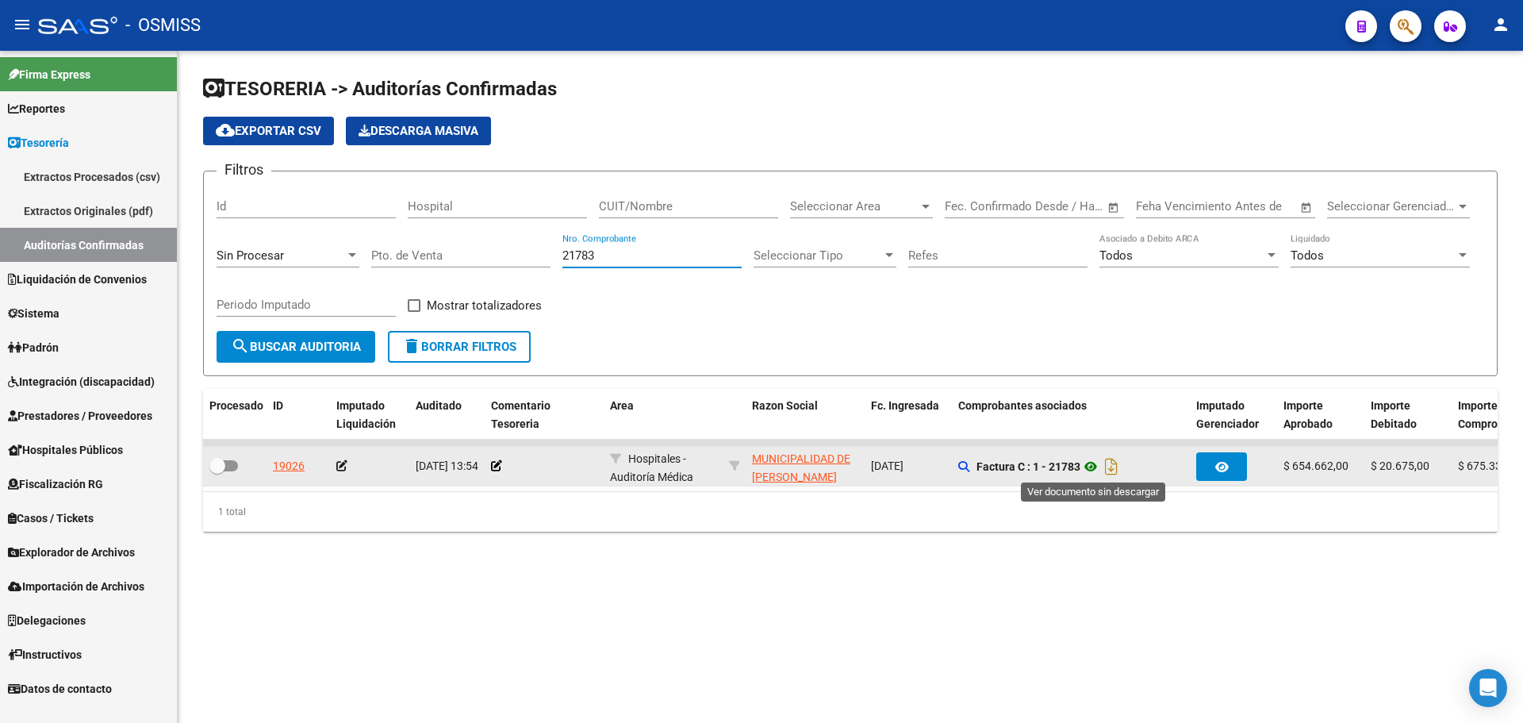
type input "21783"
click at [1097, 471] on icon at bounding box center [1091, 466] width 21 height 19
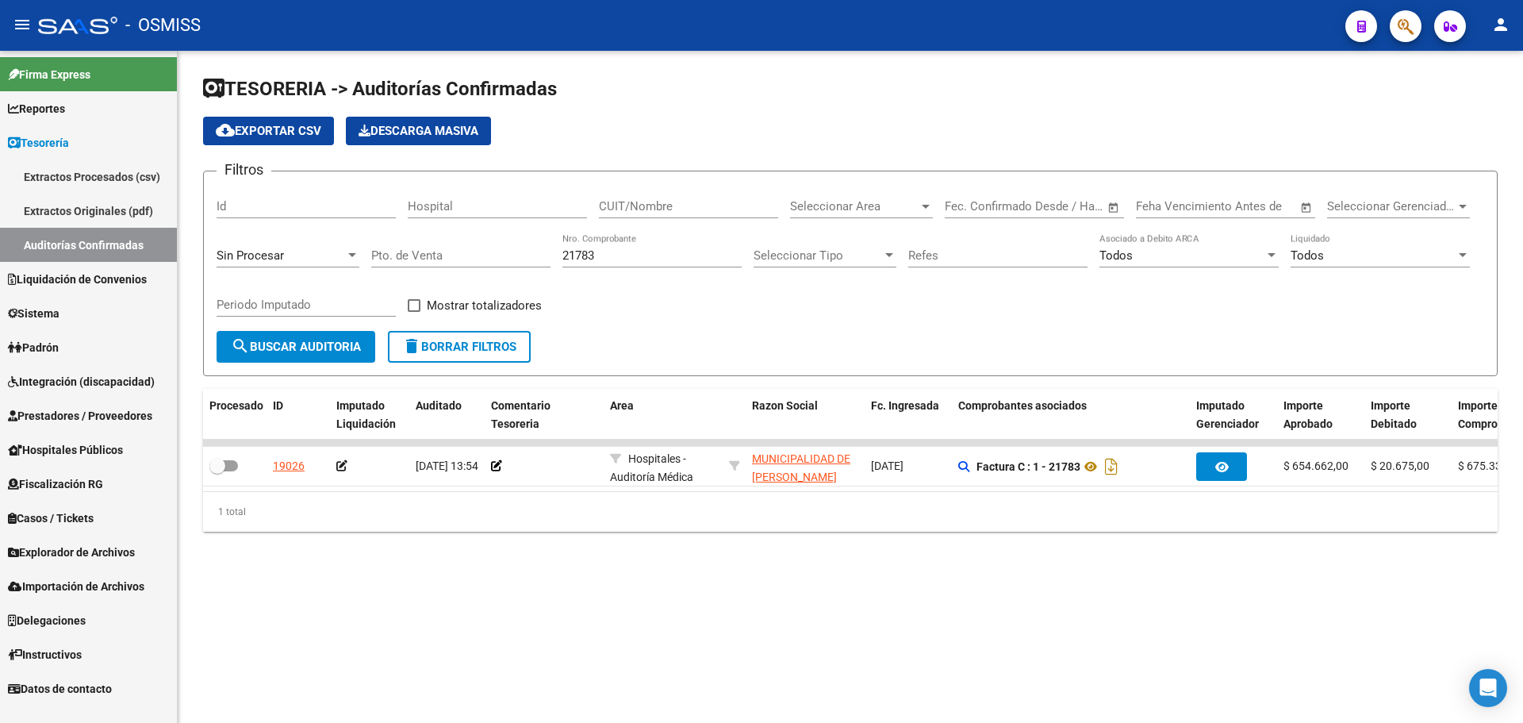
click at [614, 517] on div "1 total" at bounding box center [850, 512] width 1295 height 40
click at [710, 557] on div "TESORERIA -> Auditorías Confirmadas cloud_download Exportar CSV Descarga Masiva…" at bounding box center [851, 317] width 1346 height 532
click at [720, 573] on div "TESORERIA -> Auditorías Confirmadas cloud_download Exportar CSV Descarga Masiva…" at bounding box center [851, 317] width 1346 height 532
click at [731, 582] on div "TESORERIA -> Auditorías Confirmadas cloud_download Exportar CSV Descarga Masiva…" at bounding box center [851, 317] width 1346 height 532
click at [776, 569] on div "TESORERIA -> Auditorías Confirmadas cloud_download Exportar CSV Descarga Masiva…" at bounding box center [851, 317] width 1346 height 532
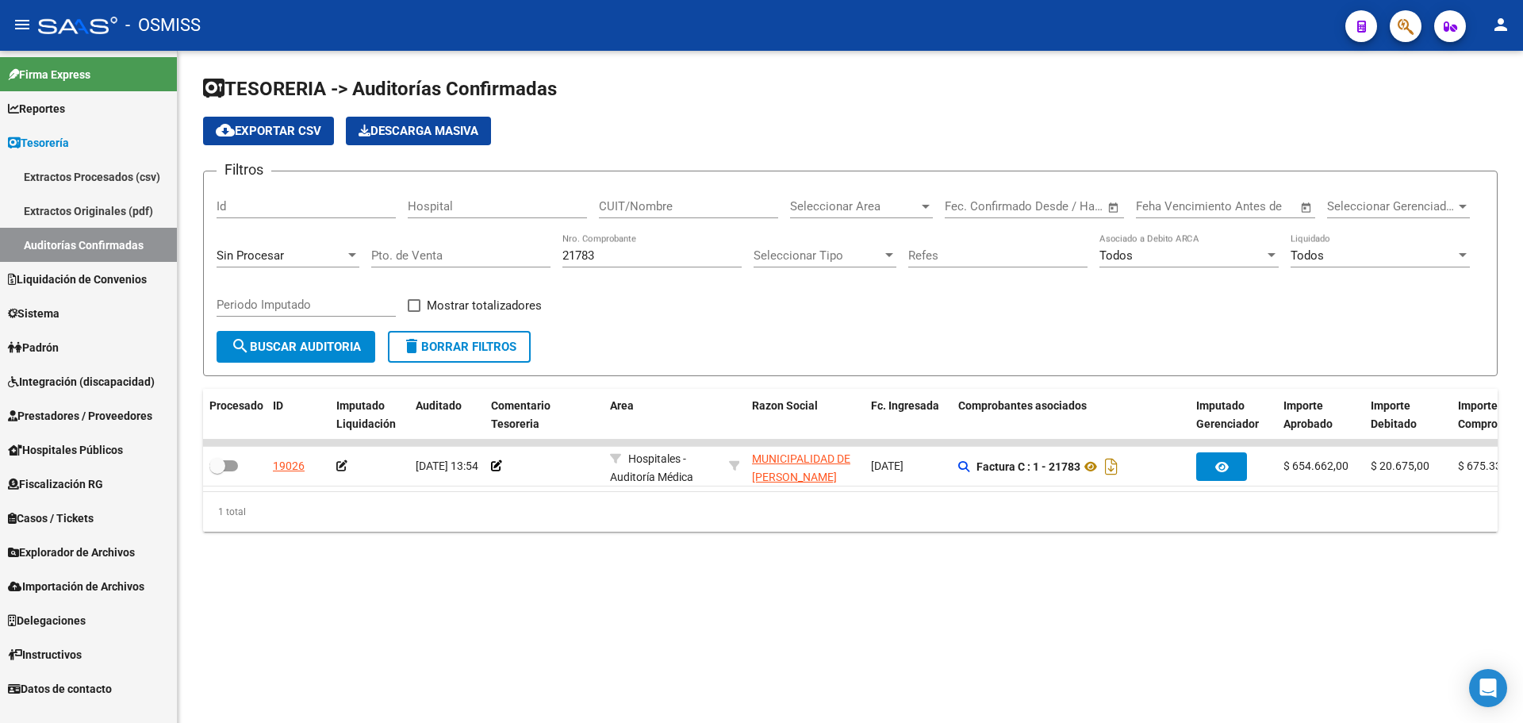
click at [759, 573] on div "TESORERIA -> Auditorías Confirmadas cloud_download Exportar CSV Descarga Masiva…" at bounding box center [851, 317] width 1346 height 532
click at [880, 524] on div "1 total" at bounding box center [850, 512] width 1295 height 40
click at [553, 569] on div "TESORERIA -> Auditorías Confirmadas cloud_download Exportar CSV Descarga Masiva…" at bounding box center [851, 317] width 1346 height 532
click at [1150, 688] on mat-sidenav-content "TESORERIA -> Auditorías Confirmadas cloud_download Exportar CSV Descarga Masiva…" at bounding box center [851, 387] width 1346 height 672
click at [951, 605] on mat-sidenav-content "TESORERIA -> Auditorías Confirmadas cloud_download Exportar CSV Descarga Masiva…" at bounding box center [851, 387] width 1346 height 672
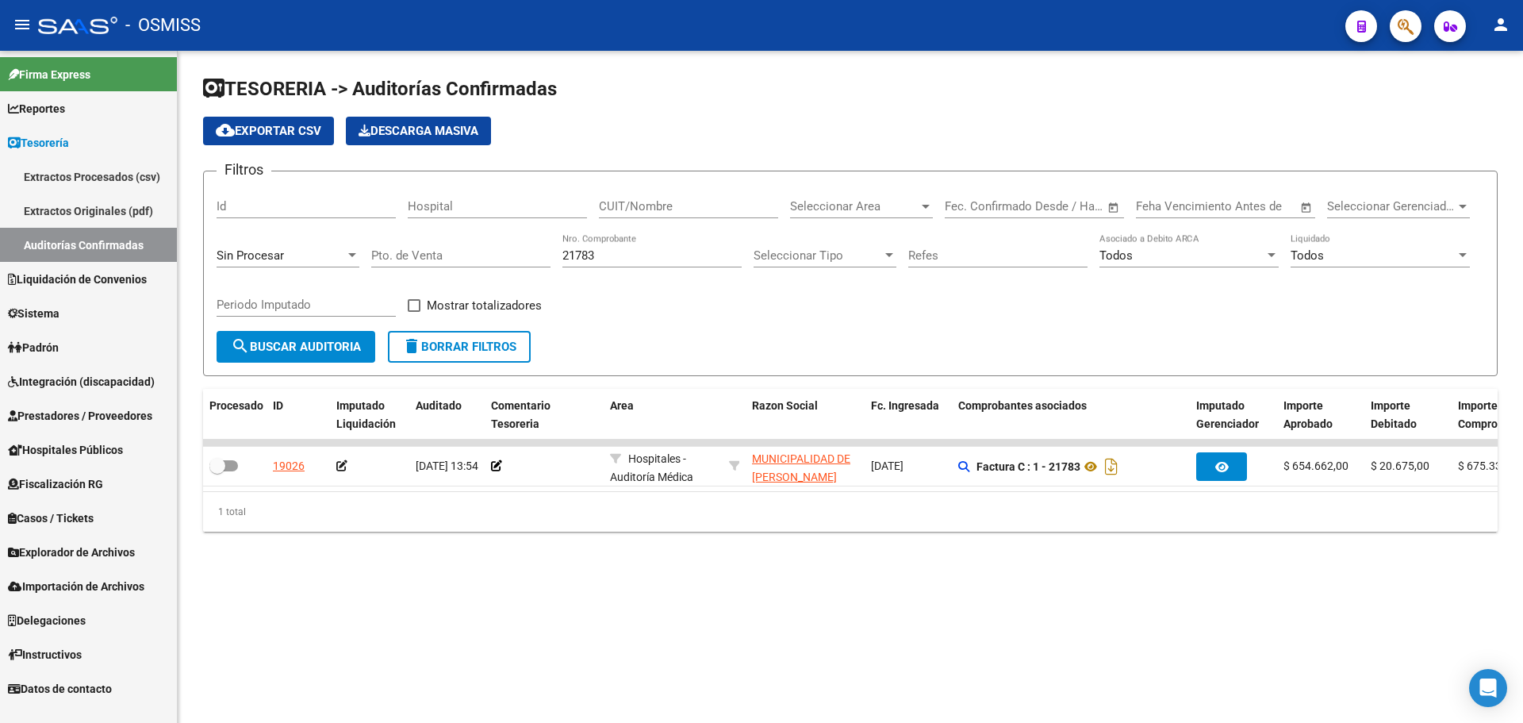
click at [847, 582] on div "TESORERIA -> Auditorías Confirmadas cloud_download Exportar CSV Descarga Masiva…" at bounding box center [851, 317] width 1346 height 532
drag, startPoint x: 858, startPoint y: 674, endPoint x: 1051, endPoint y: 645, distance: 195.0
click at [860, 674] on mat-sidenav-content "TESORERIA -> Auditorías Confirmadas cloud_download Exportar CSV Descarga Masiva…" at bounding box center [851, 387] width 1346 height 672
